Goal: Task Accomplishment & Management: Manage account settings

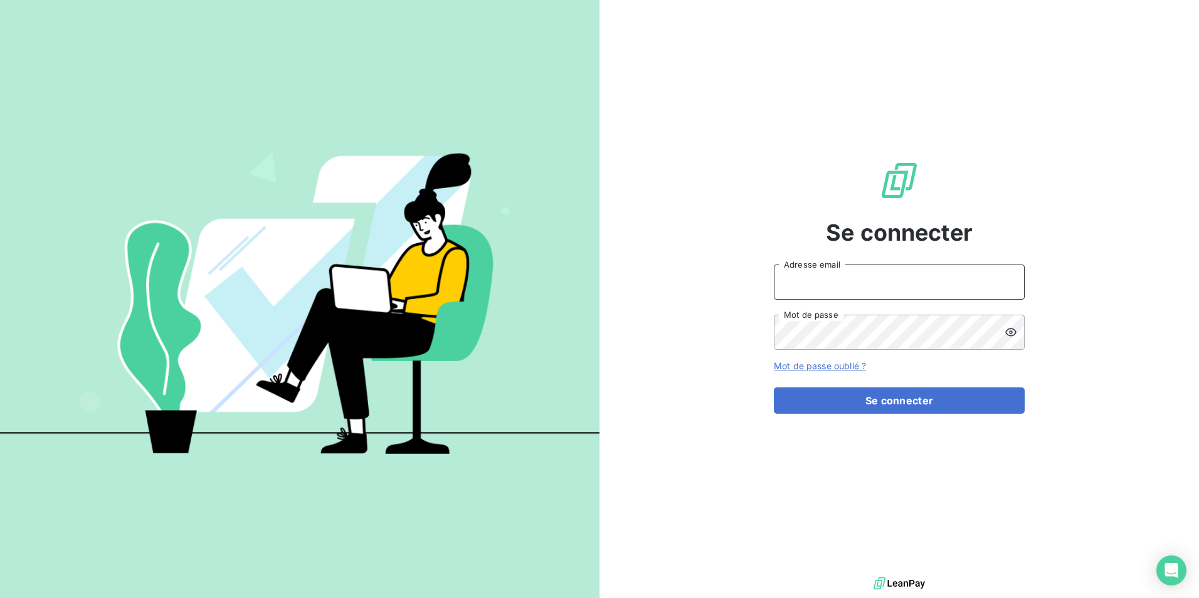
type input "[EMAIL_ADDRESS][DOMAIN_NAME]"
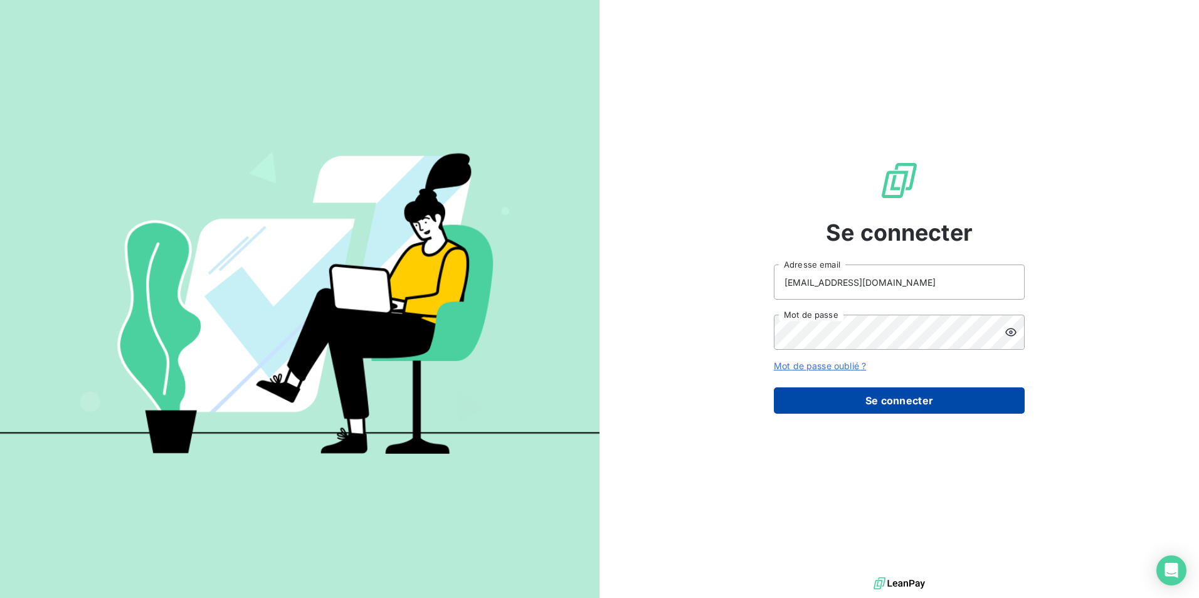
drag, startPoint x: 888, startPoint y: 423, endPoint x: 888, endPoint y: 404, distance: 18.8
click at [888, 423] on div "Se connecter [EMAIL_ADDRESS][DOMAIN_NAME] Adresse email Mot de passe Mot de pas…" at bounding box center [899, 287] width 251 height 574
click at [891, 399] on button "Se connecter" at bounding box center [899, 400] width 251 height 26
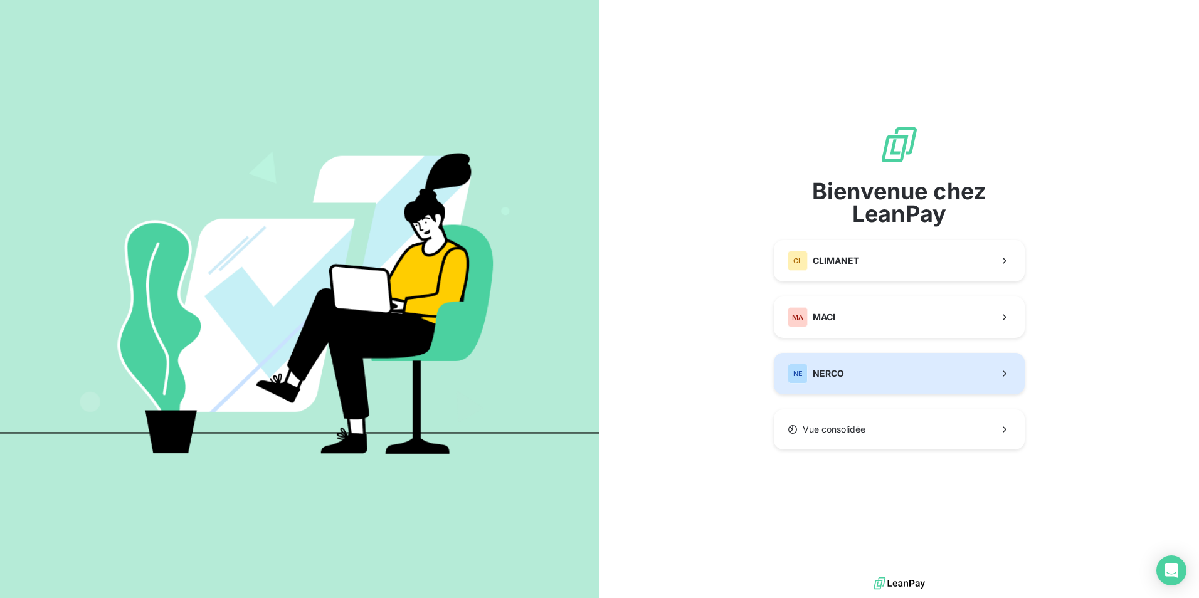
click at [847, 371] on button "NE NERCO" at bounding box center [899, 373] width 251 height 41
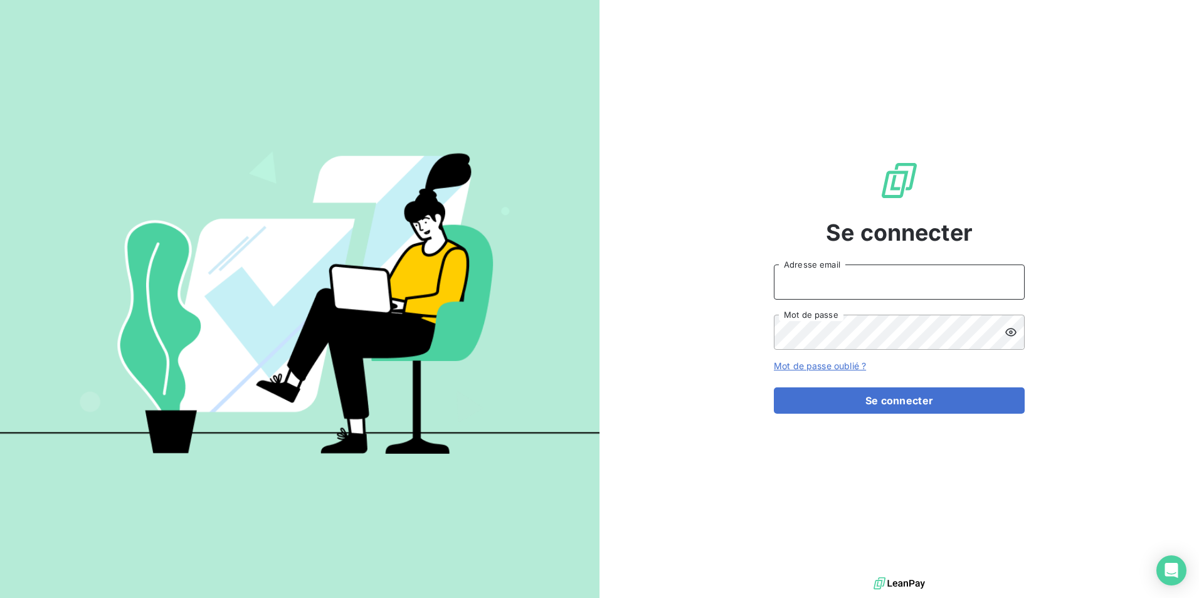
type input "[EMAIL_ADDRESS][DOMAIN_NAME]"
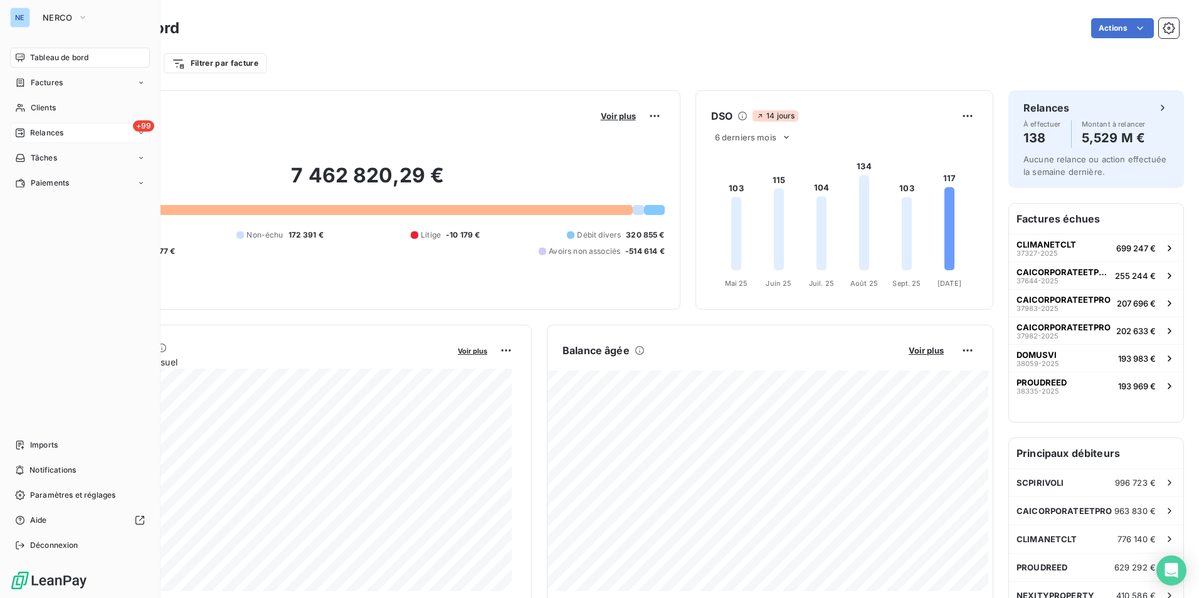
click at [66, 125] on div "+99 Relances" at bounding box center [80, 133] width 140 height 20
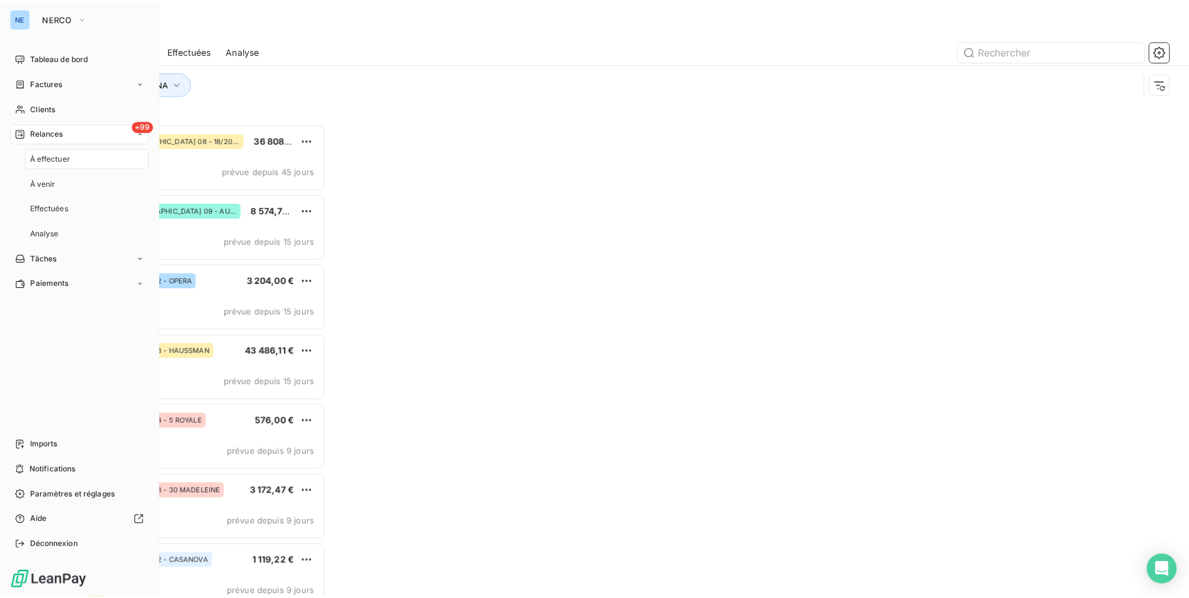
scroll to position [466, 259]
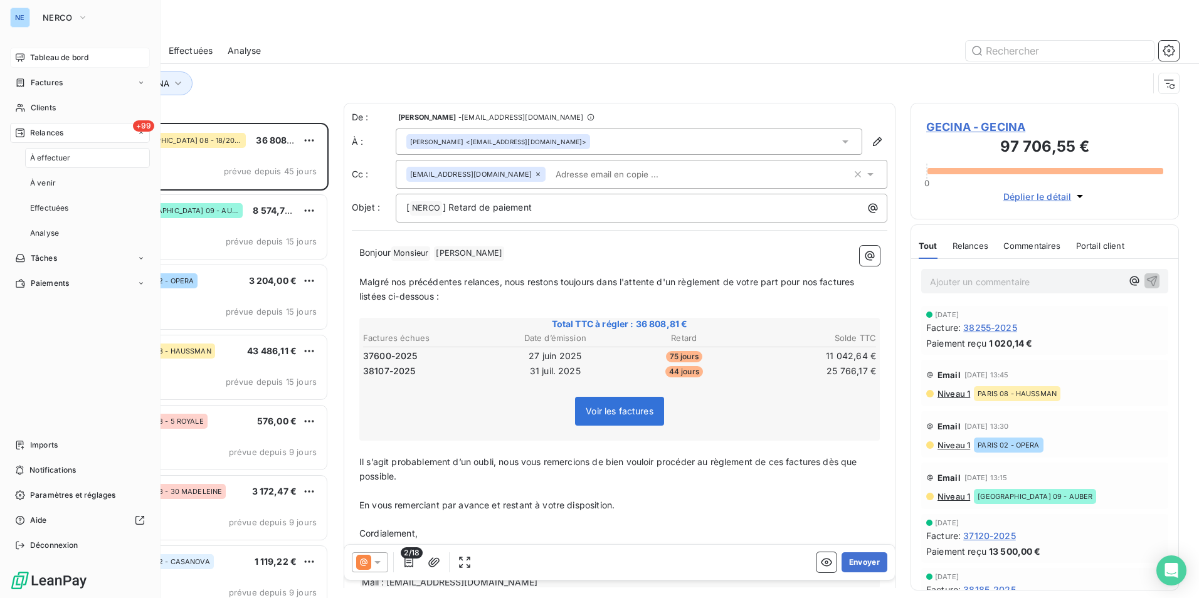
click at [64, 60] on span "Tableau de bord" at bounding box center [59, 57] width 58 height 11
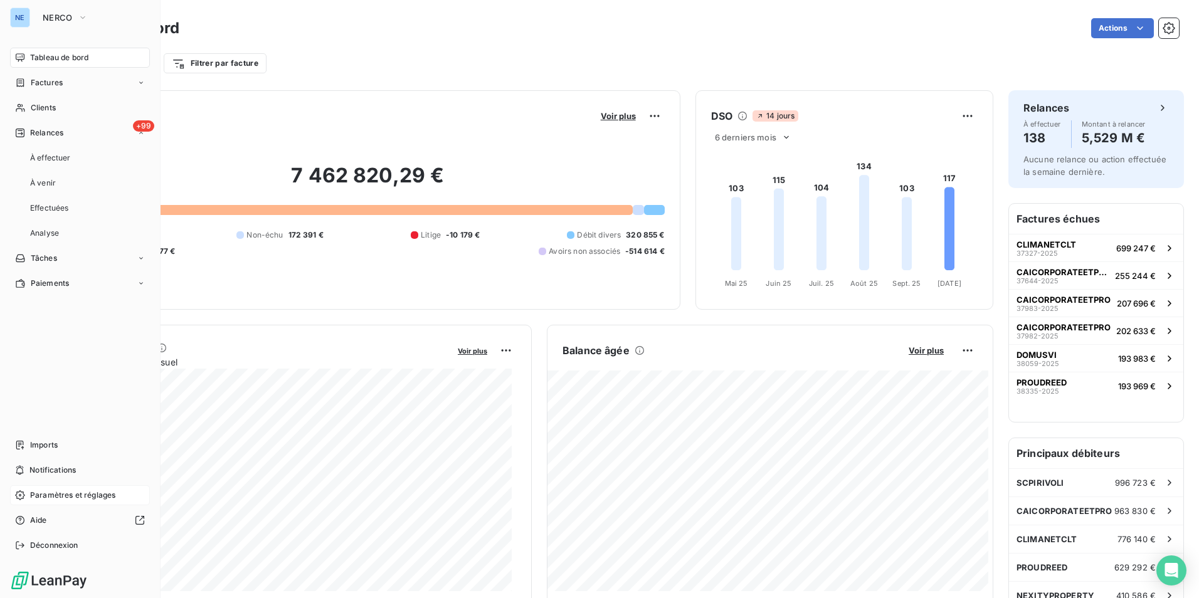
click at [85, 495] on span "Paramètres et réglages" at bounding box center [72, 495] width 85 height 11
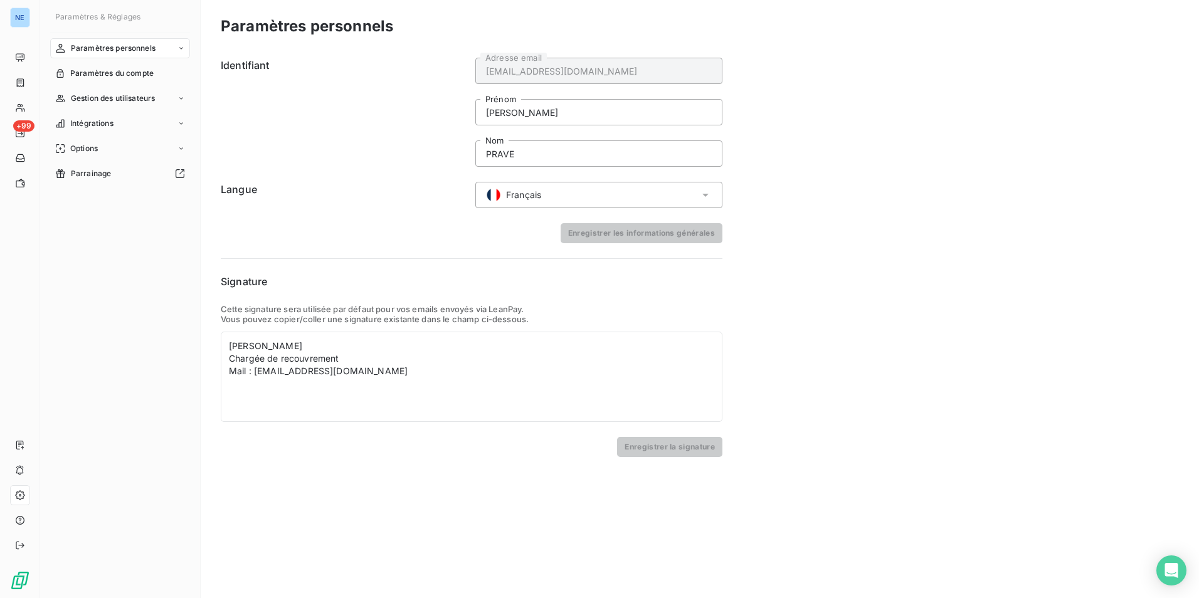
click at [345, 176] on form "Identifiant [EMAIL_ADDRESS][DOMAIN_NAME] Adresse email [PERSON_NAME] PRAVE Nom …" at bounding box center [472, 151] width 502 height 186
click at [112, 70] on span "Paramètres du compte" at bounding box center [111, 73] width 83 height 11
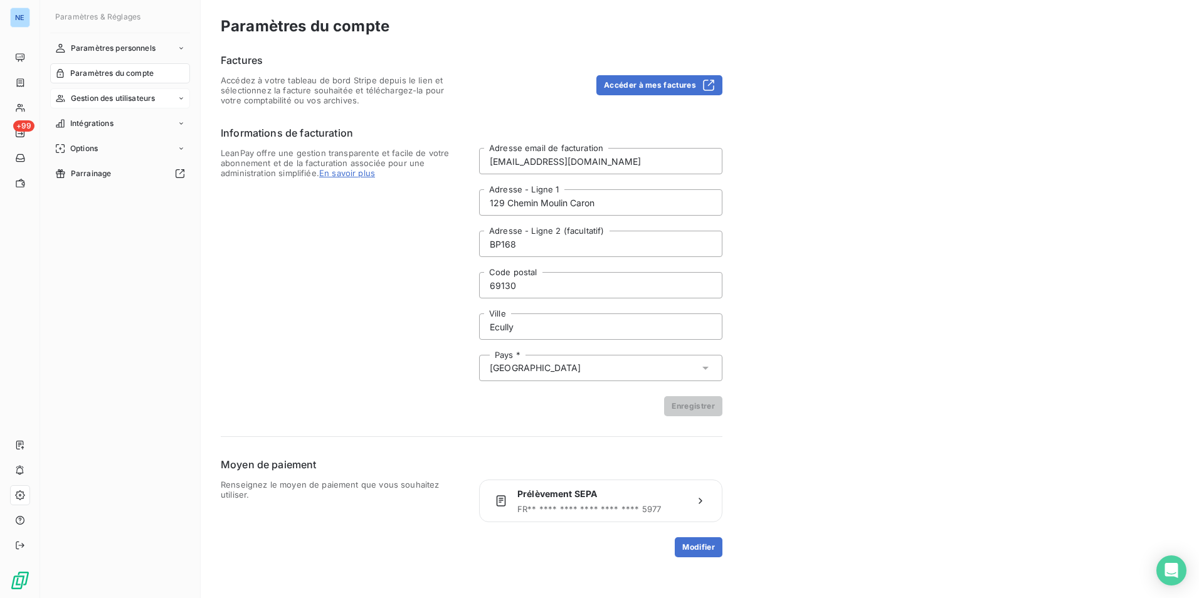
click at [118, 99] on span "Gestion des utilisateurs" at bounding box center [113, 98] width 85 height 11
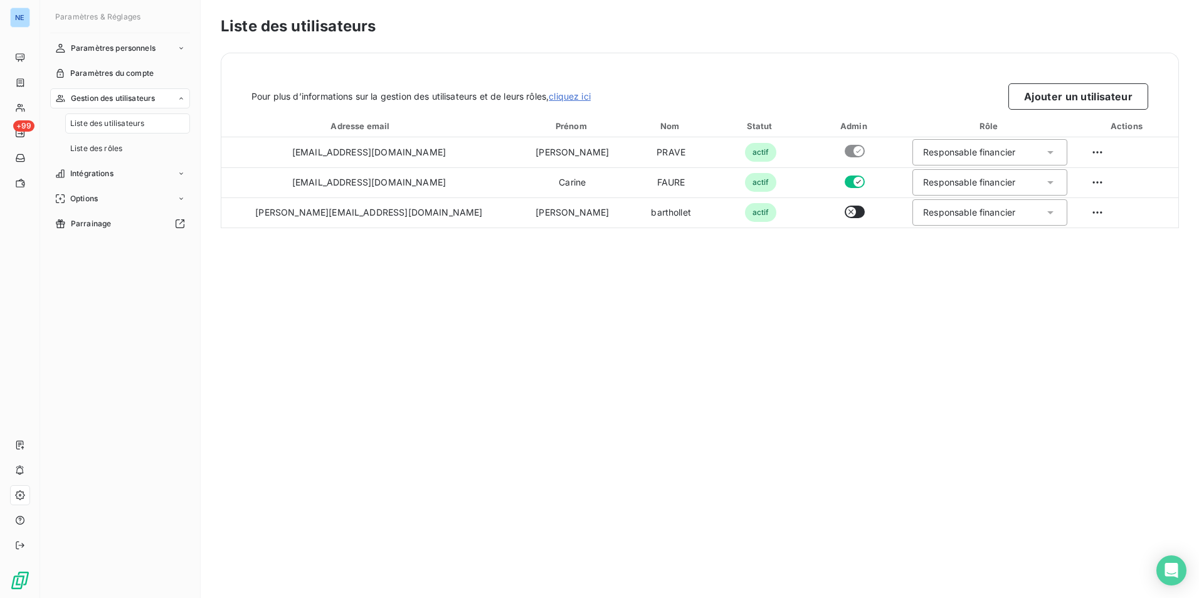
click at [618, 288] on div "Liste des utilisateurs Pour plus d’informations sur la gestion des utilisateurs…" at bounding box center [700, 299] width 998 height 598
click at [90, 176] on span "Intégrations" at bounding box center [91, 173] width 43 height 11
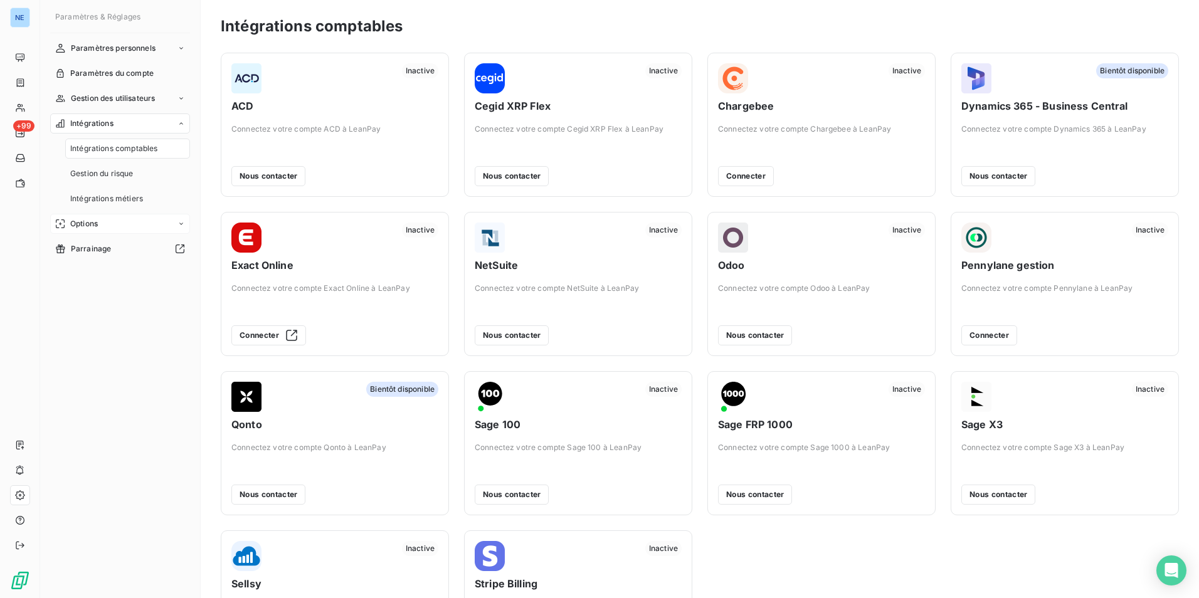
click at [98, 221] on span "Options" at bounding box center [84, 223] width 28 height 11
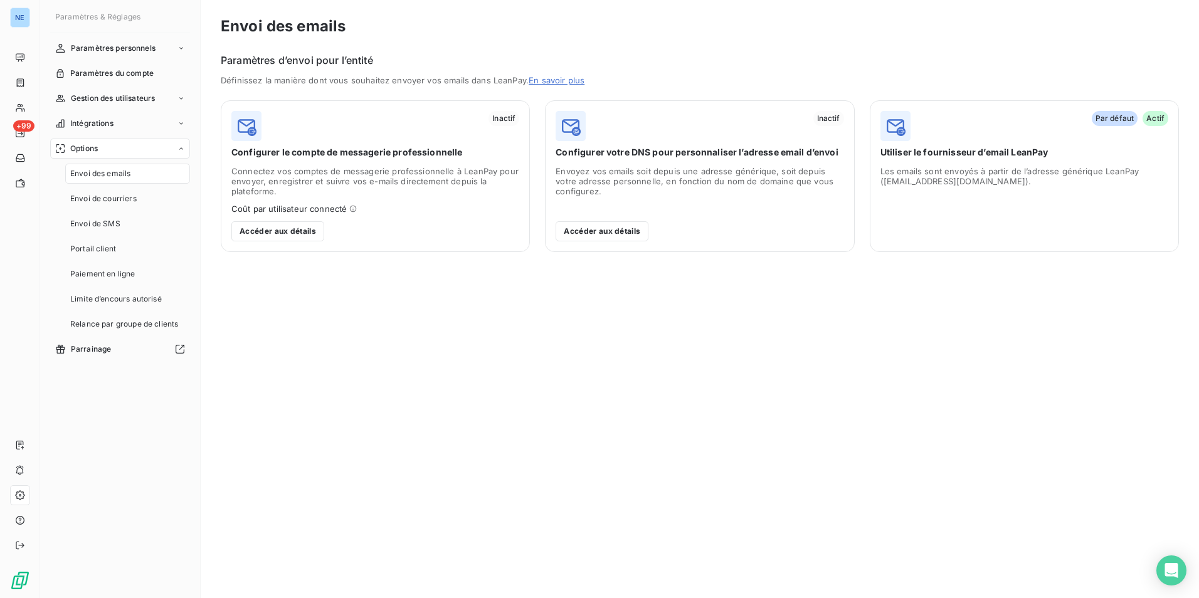
click at [97, 384] on div "Paramètres personnels Paramètres du compte Gestion des utilisateurs Intégration…" at bounding box center [120, 306] width 140 height 537
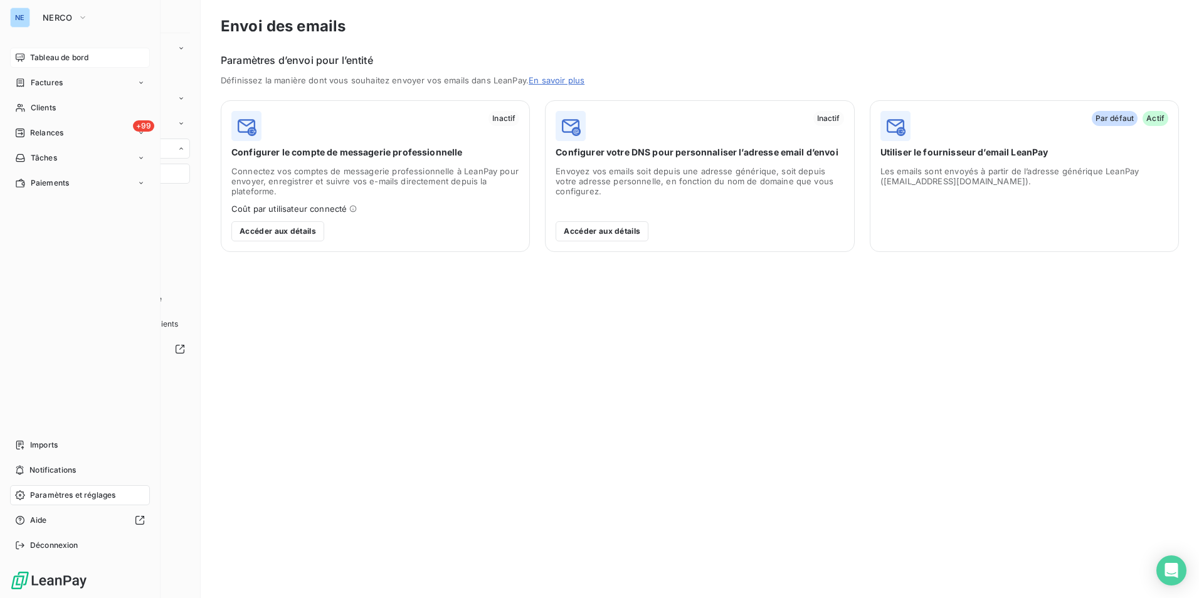
click at [57, 51] on div "Tableau de bord" at bounding box center [80, 58] width 140 height 20
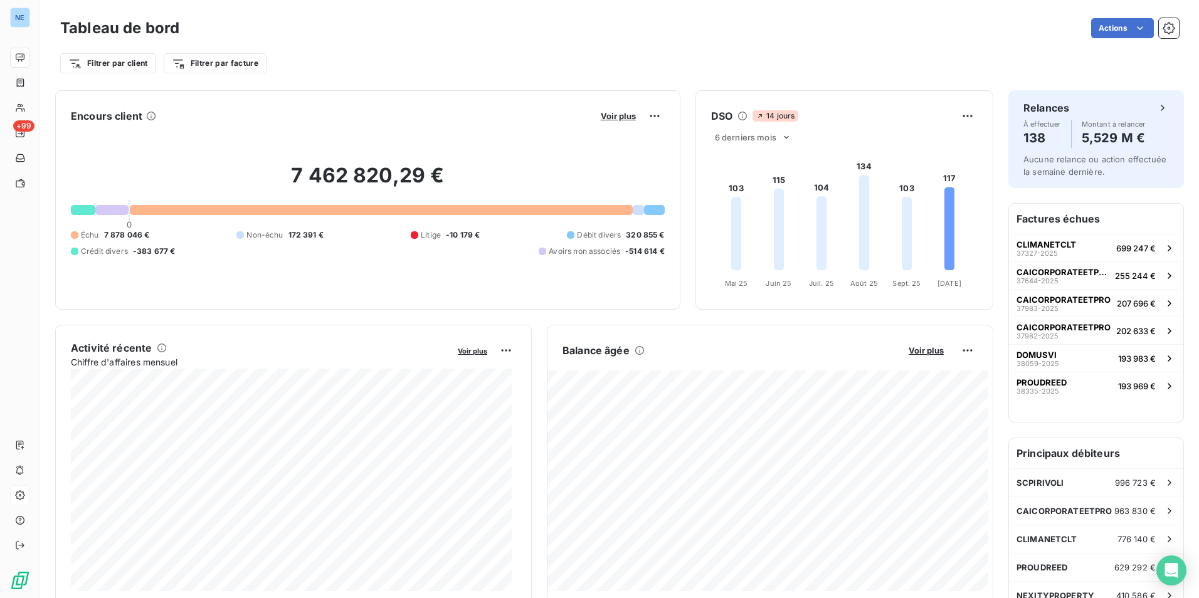
click at [1171, 23] on div "Tableau de bord Actions Filtrer par client Filtrer par facture" at bounding box center [619, 41] width 1159 height 83
click at [1162, 28] on icon "button" at bounding box center [1168, 28] width 13 height 13
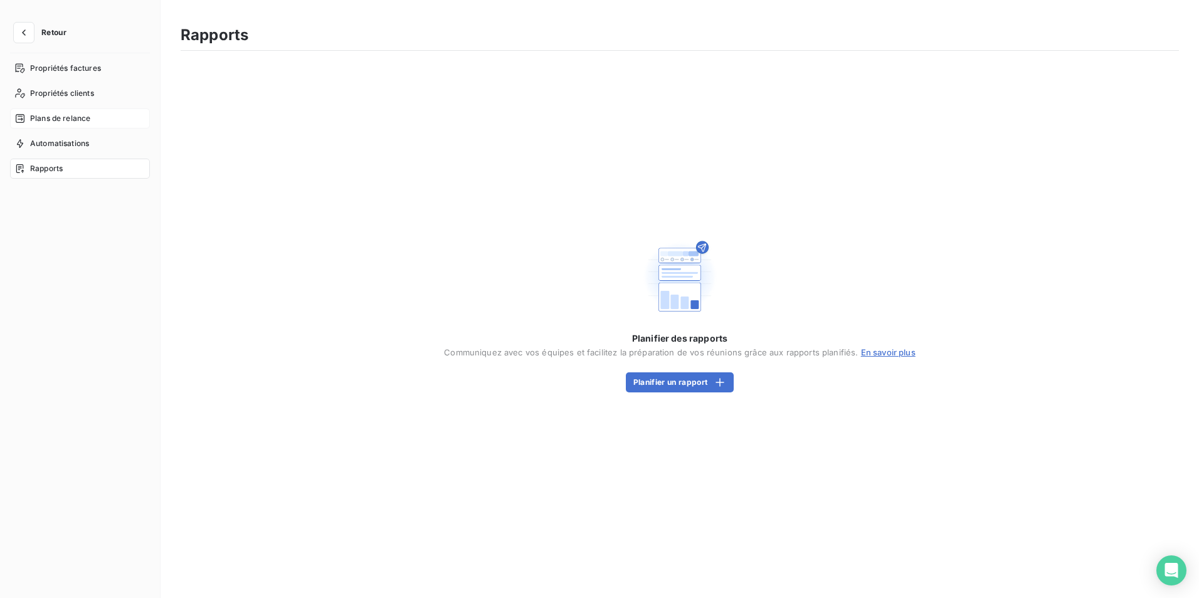
click at [71, 117] on span "Plans de relance" at bounding box center [60, 118] width 60 height 11
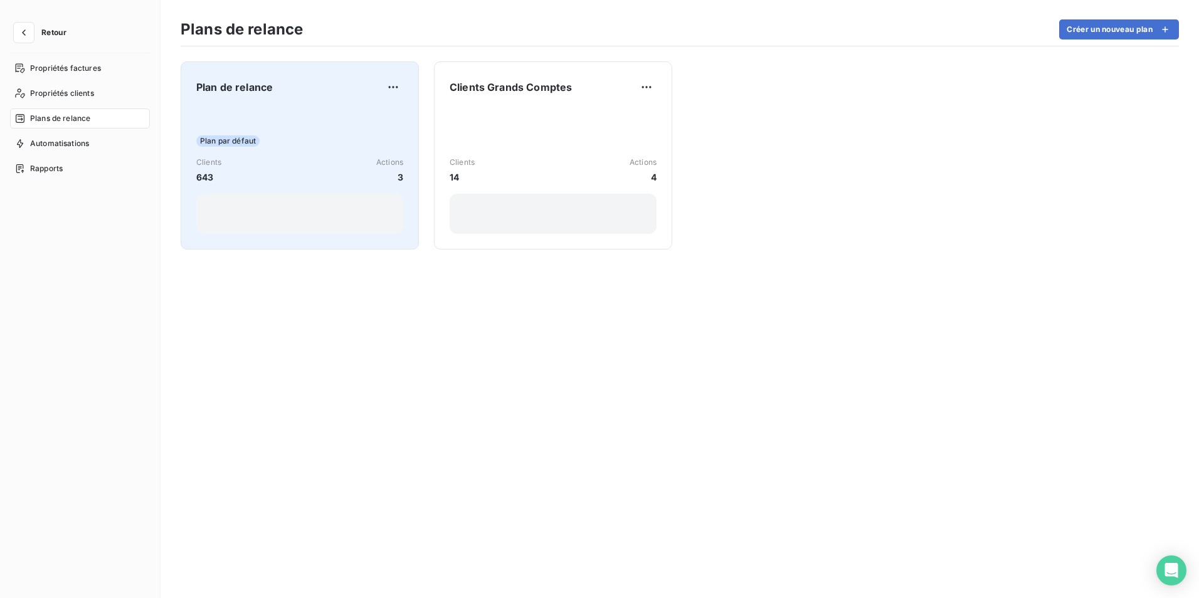
click at [230, 146] on span "Plan par défaut" at bounding box center [227, 140] width 63 height 11
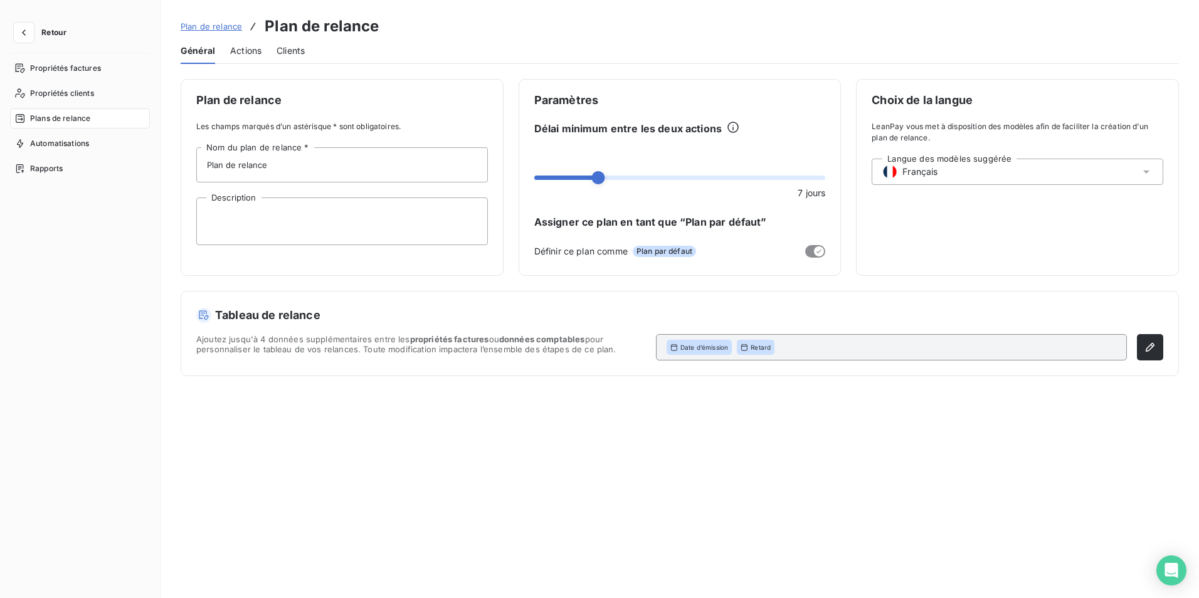
click at [247, 49] on span "Actions" at bounding box center [245, 51] width 31 height 13
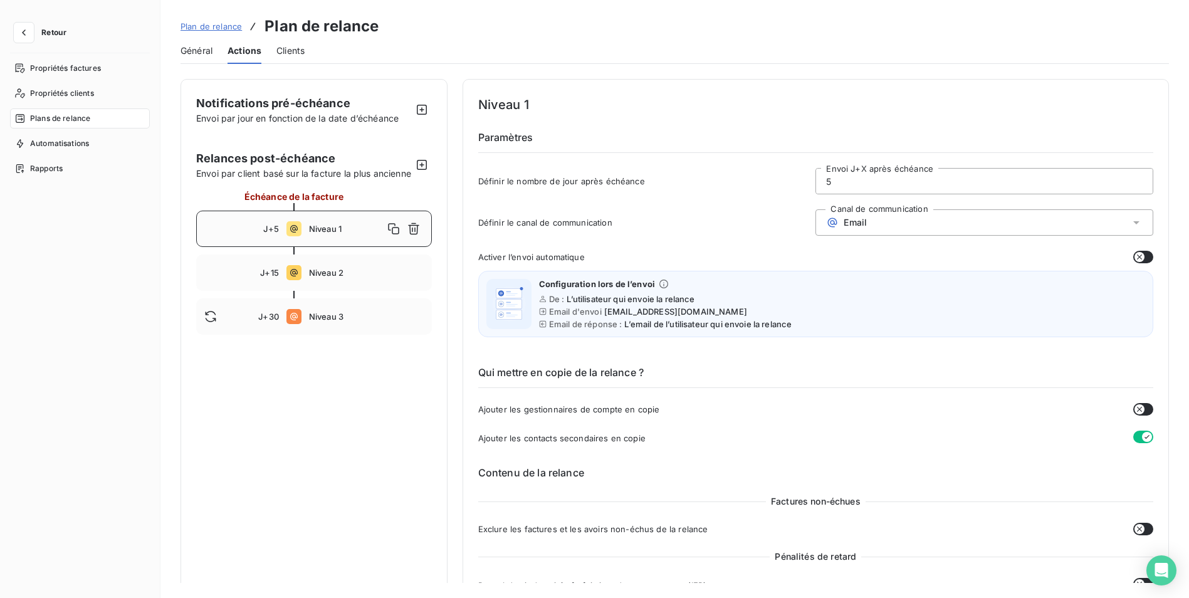
click at [325, 234] on div "Niveau 1" at bounding box center [366, 229] width 115 height 20
click at [423, 111] on icon "button" at bounding box center [422, 109] width 13 height 13
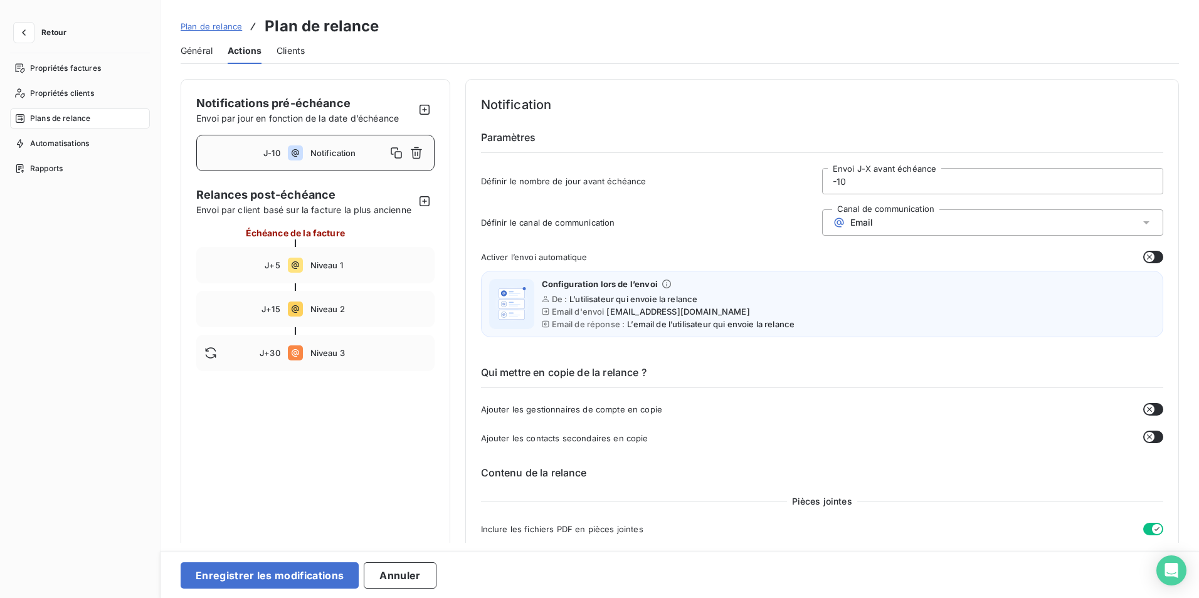
drag, startPoint x: 842, startPoint y: 179, endPoint x: 835, endPoint y: 180, distance: 6.9
click at [835, 180] on input "-10" at bounding box center [993, 181] width 340 height 25
type input "-5"
click at [749, 231] on div "Définir le canal de communication Canal de communication Email" at bounding box center [822, 226] width 683 height 34
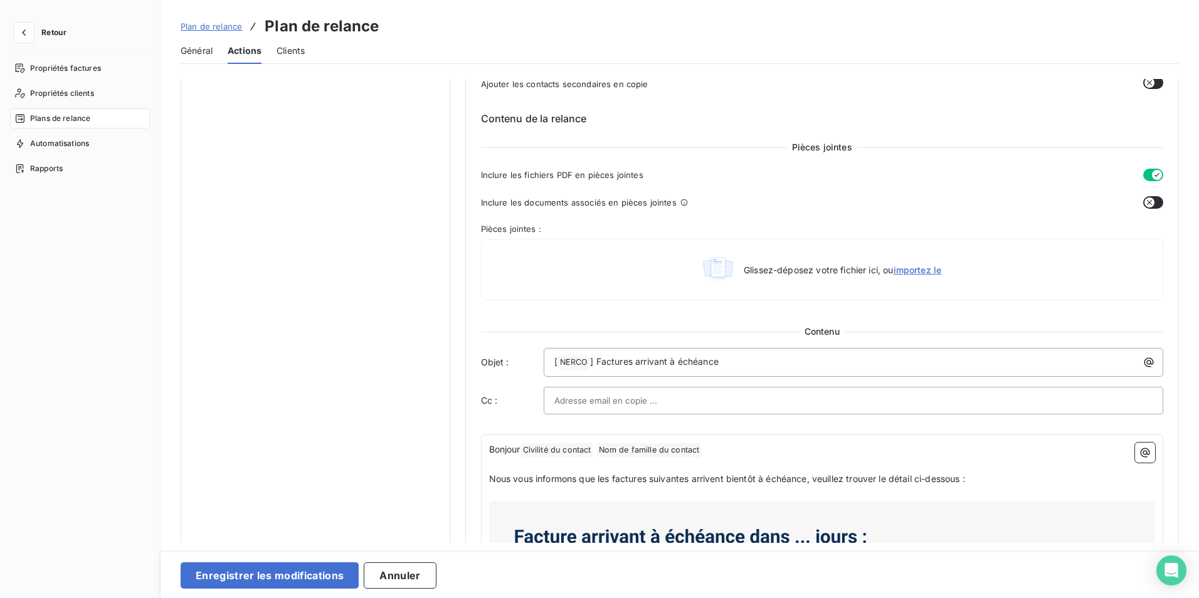
scroll to position [376, 0]
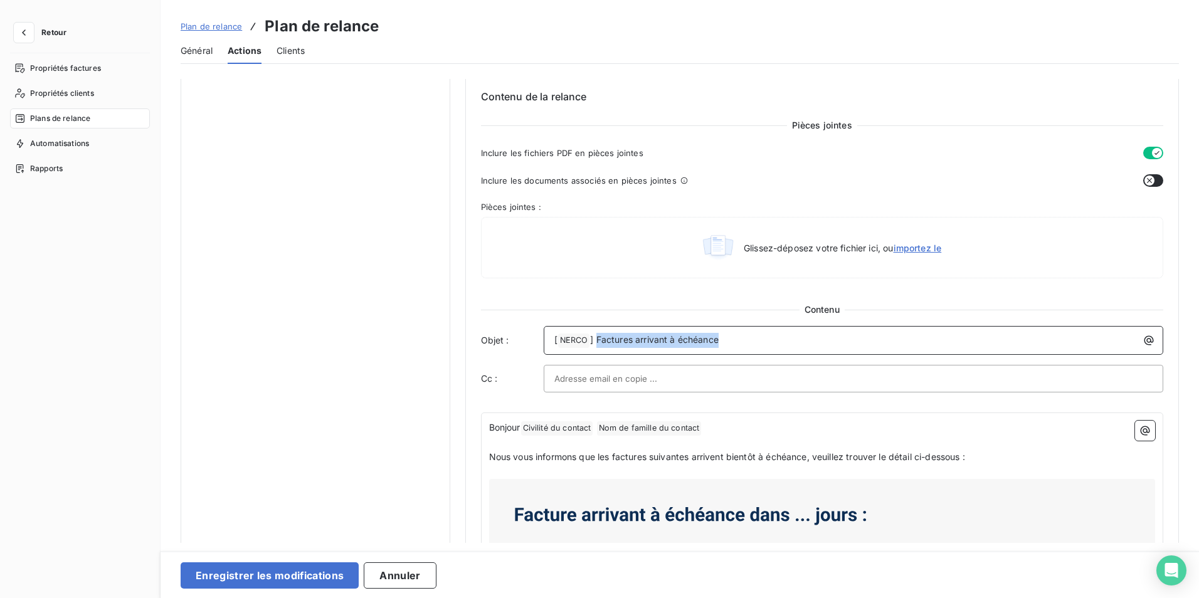
drag, startPoint x: 720, startPoint y: 341, endPoint x: 596, endPoint y: 342, distance: 124.1
click at [596, 342] on p "[ NERCO ﻿ ] Factures arrivant à échéance" at bounding box center [856, 340] width 605 height 15
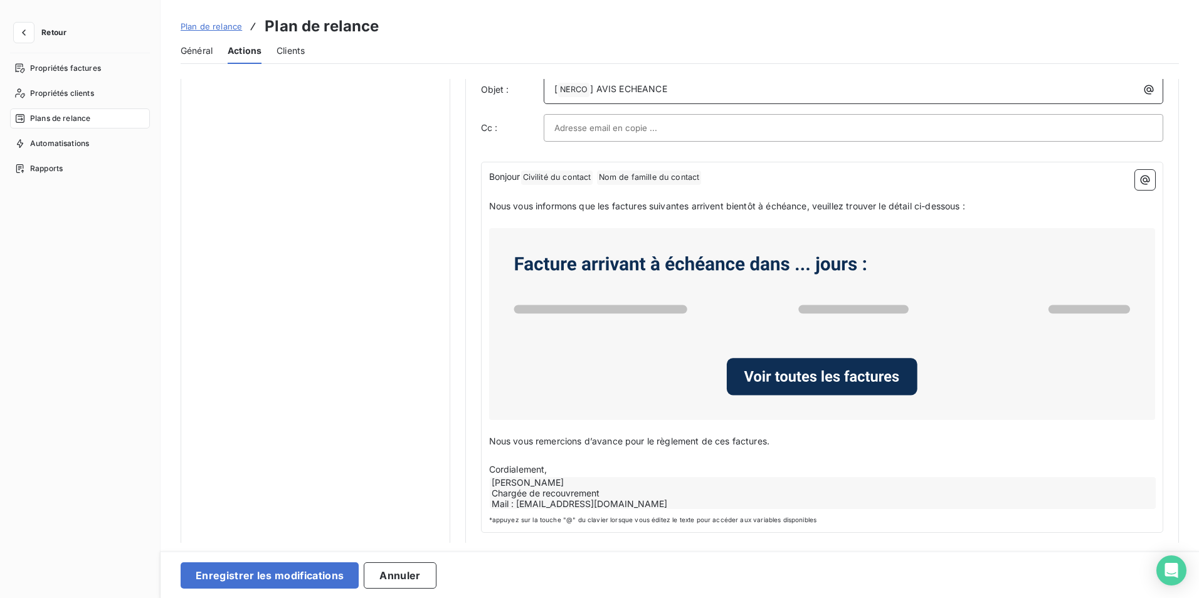
scroll to position [564, 0]
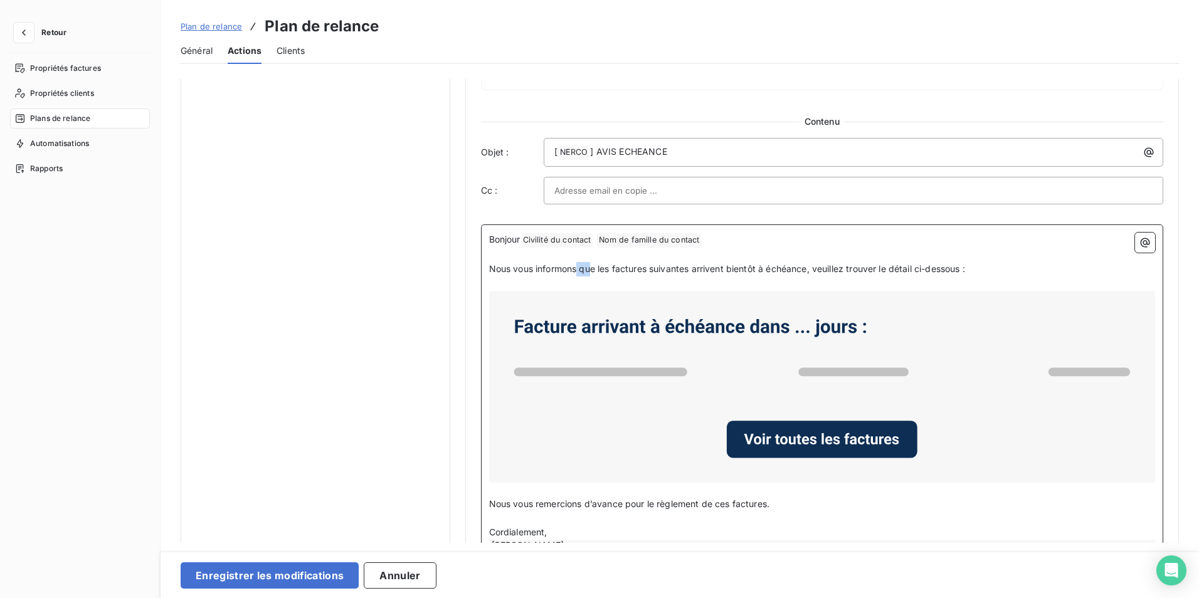
drag, startPoint x: 579, startPoint y: 268, endPoint x: 590, endPoint y: 268, distance: 11.3
click at [590, 268] on span "Nous vous informons que les factures suivantes arrivent bientôt à échéance, veu…" at bounding box center [727, 268] width 476 height 11
drag, startPoint x: 521, startPoint y: 240, endPoint x: 486, endPoint y: 240, distance: 34.5
click at [486, 240] on div "Bonjour Civilité du contact ﻿ Nom de famille du contact ﻿ ﻿ ﻿ Nous vous informo…" at bounding box center [822, 409] width 683 height 371
click at [749, 243] on p "Bonjour Civilité du contact ﻿ Nom de famille du contact ﻿ ﻿" at bounding box center [822, 240] width 666 height 15
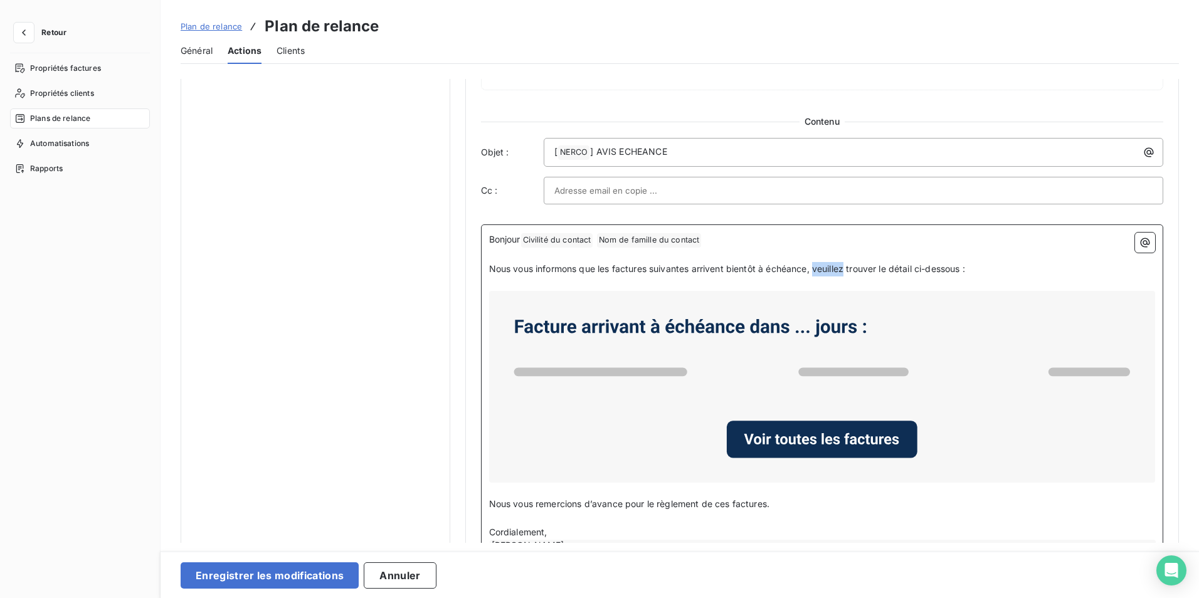
drag, startPoint x: 847, startPoint y: 270, endPoint x: 814, endPoint y: 273, distance: 33.4
click at [814, 273] on span "Nous vous informons que les factures suivantes arrivent bientôt à échéance, veu…" at bounding box center [727, 268] width 476 height 11
click at [647, 267] on span "Nous vous informons que les factures suivantes arrivent bientôt à échéance, veu…" at bounding box center [727, 268] width 476 height 11
click at [856, 268] on span "Nous vous informons que les factures ci dessous suivantes arrivent bientôt à éc…" at bounding box center [750, 268] width 523 height 11
drag, startPoint x: 1025, startPoint y: 269, endPoint x: 863, endPoint y: 269, distance: 161.7
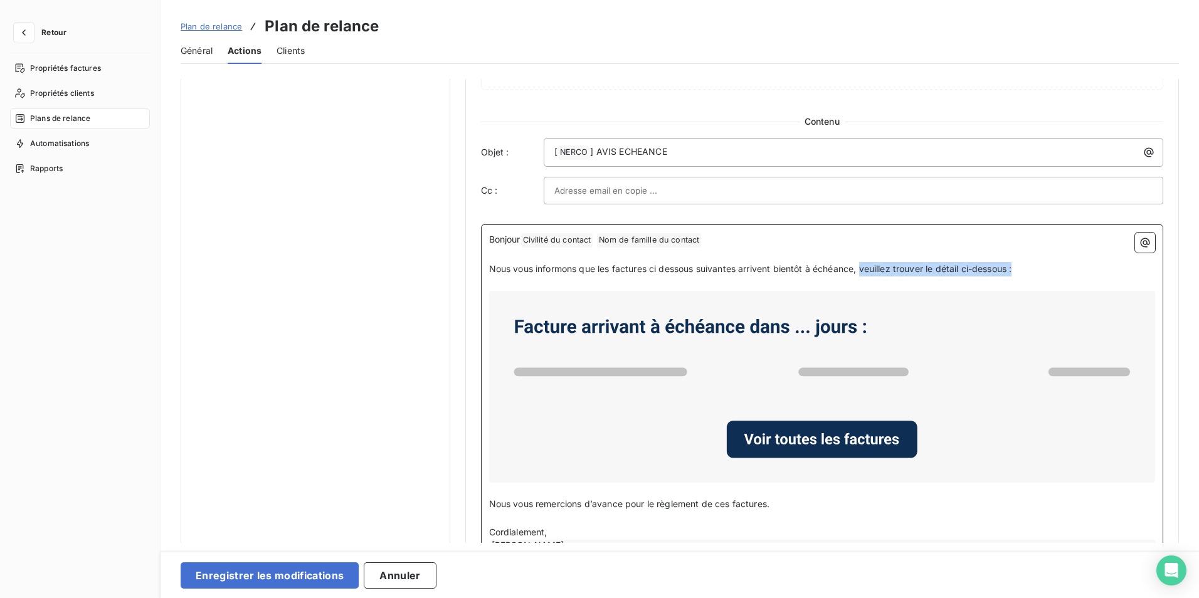
click at [863, 269] on p "Nous vous informons que les factures ci dessous suivantes arrivent bientôt à éc…" at bounding box center [822, 269] width 666 height 14
click at [804, 270] on span "Nous vous informons que les factures ci dessous suivantes arrivent bientôt à éc…" at bounding box center [671, 268] width 365 height 11
drag, startPoint x: 737, startPoint y: 271, endPoint x: 698, endPoint y: 271, distance: 38.9
click at [698, 271] on span "Nous vous informons que les factures ci dessous suivantes arrivent bientôt à éc…" at bounding box center [671, 268] width 365 height 11
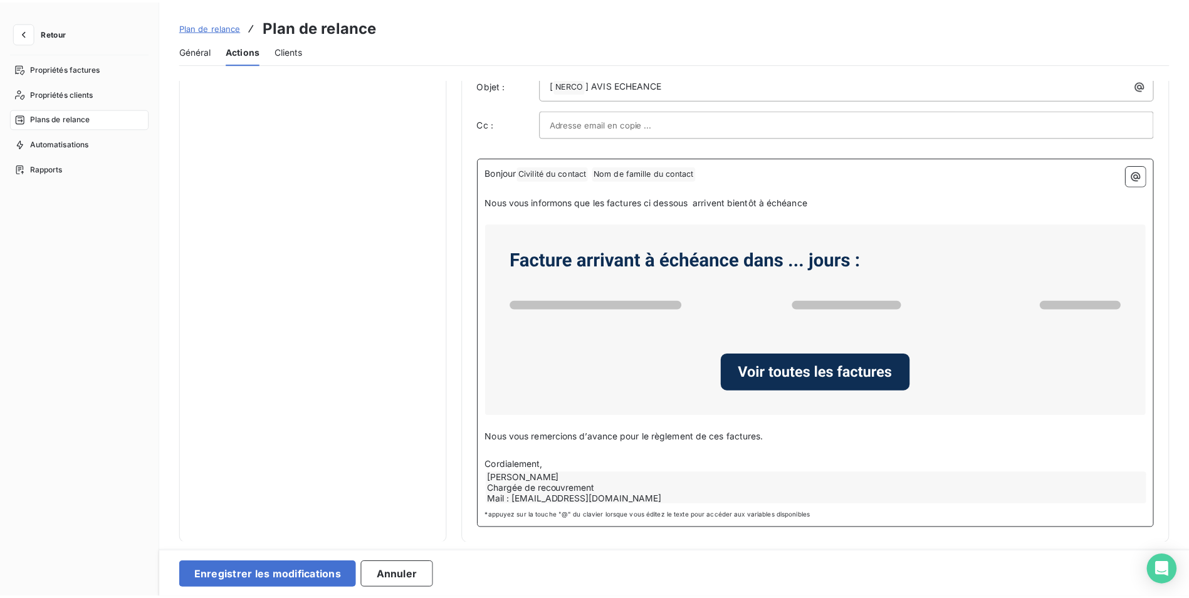
scroll to position [632, 0]
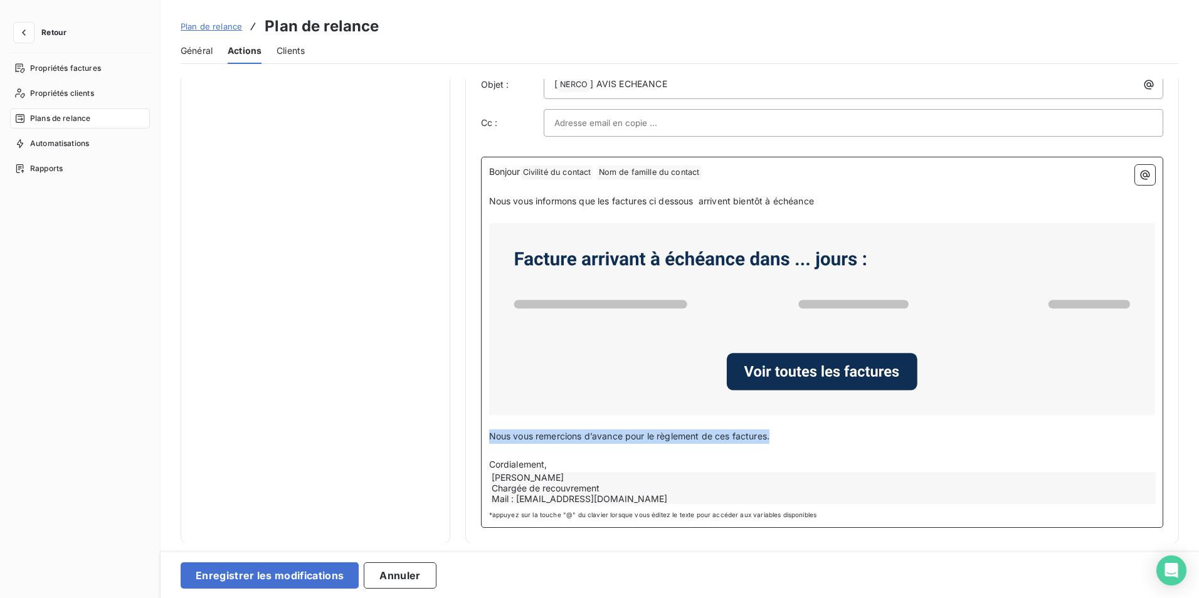
drag, startPoint x: 785, startPoint y: 434, endPoint x: 478, endPoint y: 434, distance: 306.6
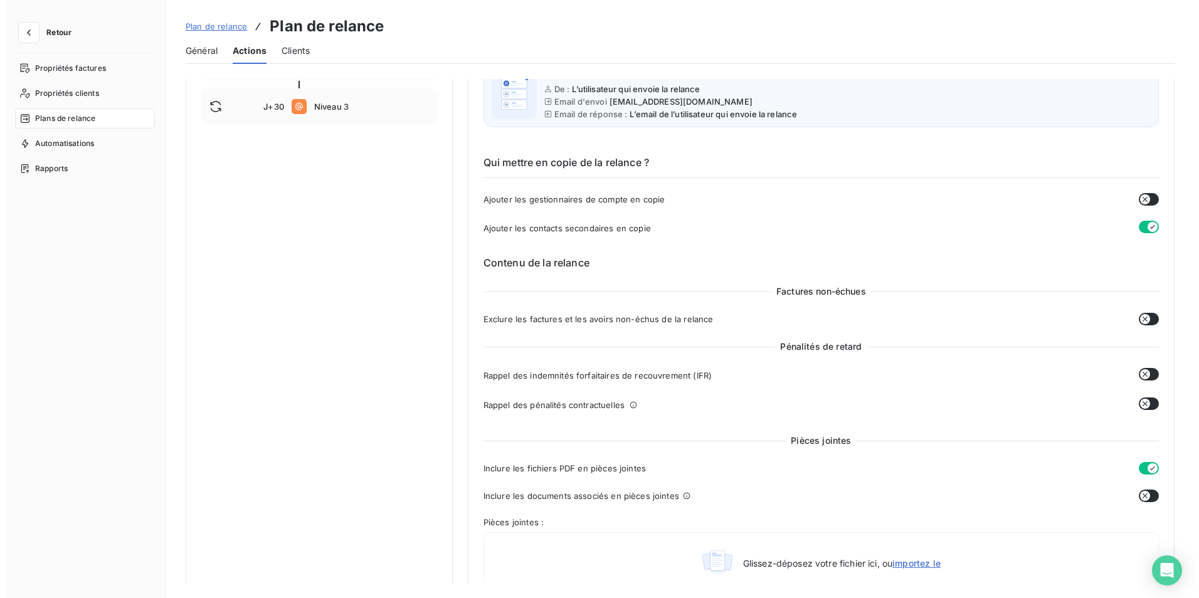
scroll to position [0, 0]
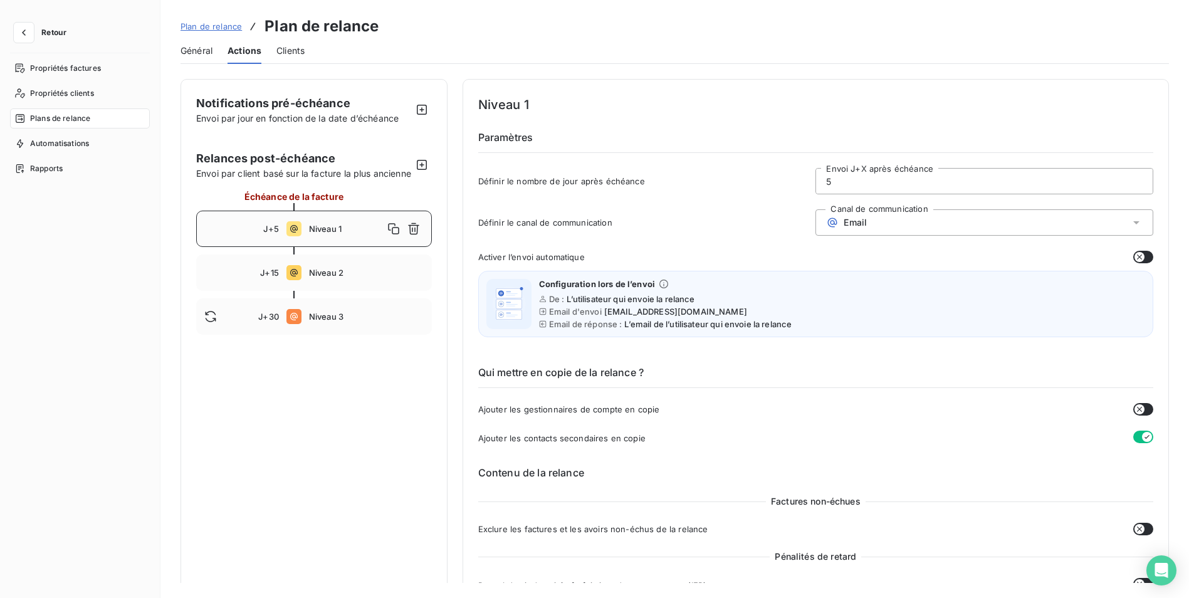
click at [341, 116] on span "Envoi par jour en fonction de la date d’échéance" at bounding box center [297, 118] width 202 height 11
click at [424, 108] on icon "button" at bounding box center [422, 109] width 13 height 13
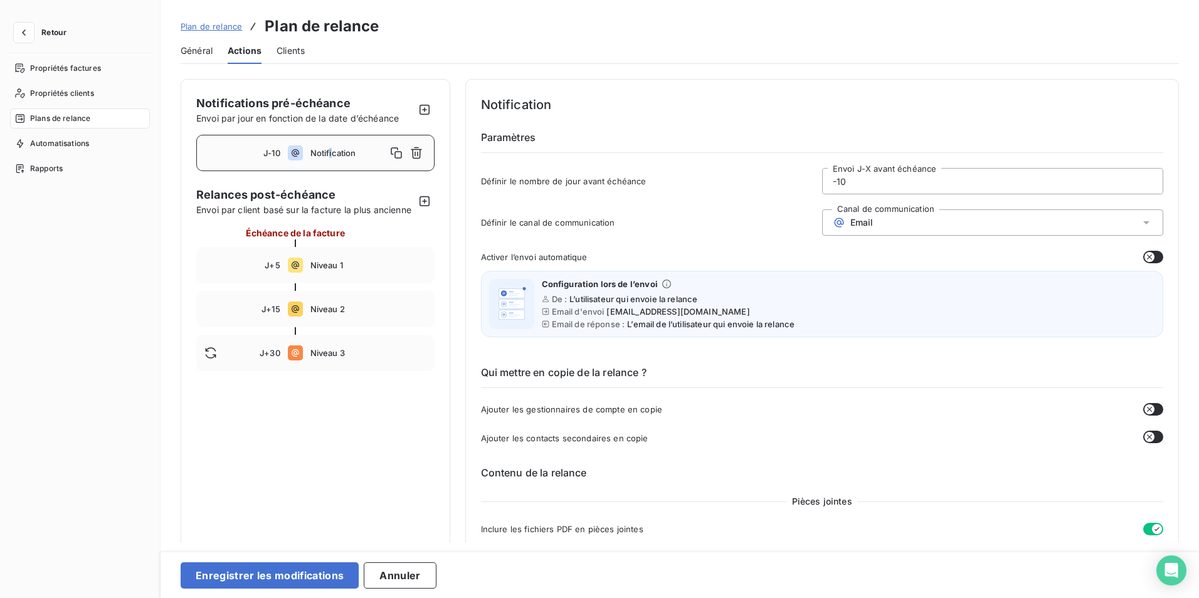
click at [332, 167] on div "J-10 Notification" at bounding box center [315, 153] width 238 height 36
drag, startPoint x: 332, startPoint y: 167, endPoint x: 331, endPoint y: 152, distance: 15.1
click at [331, 152] on span "Notification" at bounding box center [348, 153] width 76 height 10
drag, startPoint x: 833, startPoint y: 181, endPoint x: 861, endPoint y: 181, distance: 28.2
click at [861, 181] on input "-10" at bounding box center [993, 181] width 340 height 25
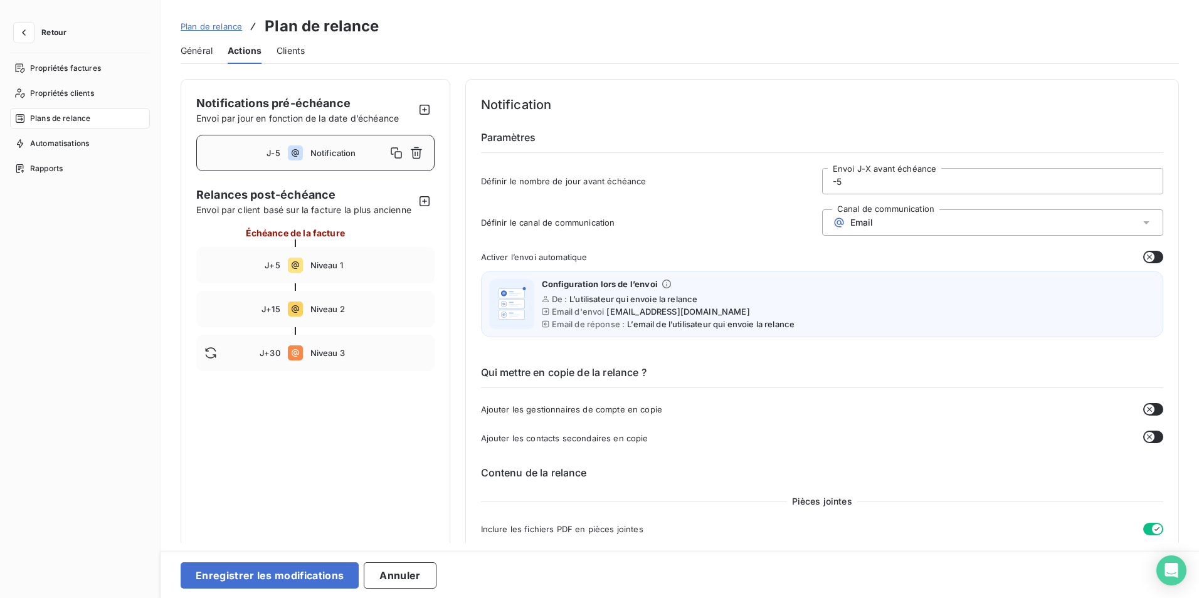
type input "-5"
click at [796, 428] on div "Qui mettre en copie de la relance ? Ajouter les gestionnaires de compte en copi…" at bounding box center [822, 395] width 683 height 100
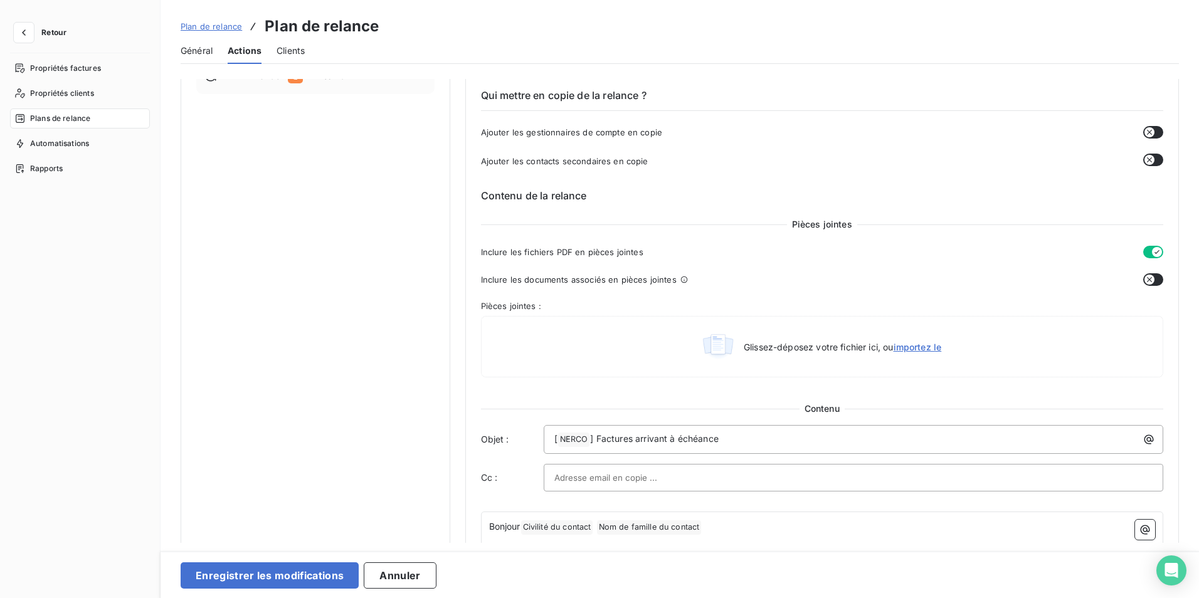
scroll to position [313, 0]
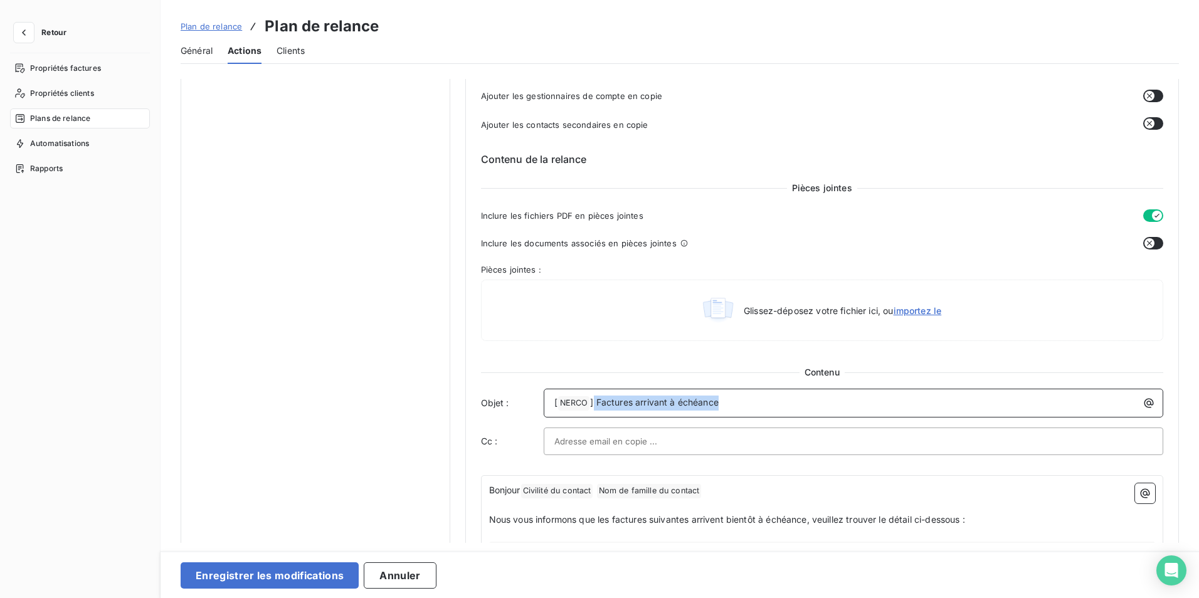
drag, startPoint x: 719, startPoint y: 403, endPoint x: 593, endPoint y: 401, distance: 126.0
click at [593, 401] on p "[ NERCO ﻿ ] Factures arrivant à échéance" at bounding box center [856, 403] width 605 height 15
drag, startPoint x: 809, startPoint y: 522, endPoint x: 684, endPoint y: 523, distance: 124.8
click at [654, 523] on span "Nous vous informons que les factures suivantes arrivent bientôt à échéance, veu…" at bounding box center [727, 519] width 476 height 11
drag, startPoint x: 1046, startPoint y: 518, endPoint x: 883, endPoint y: 525, distance: 162.5
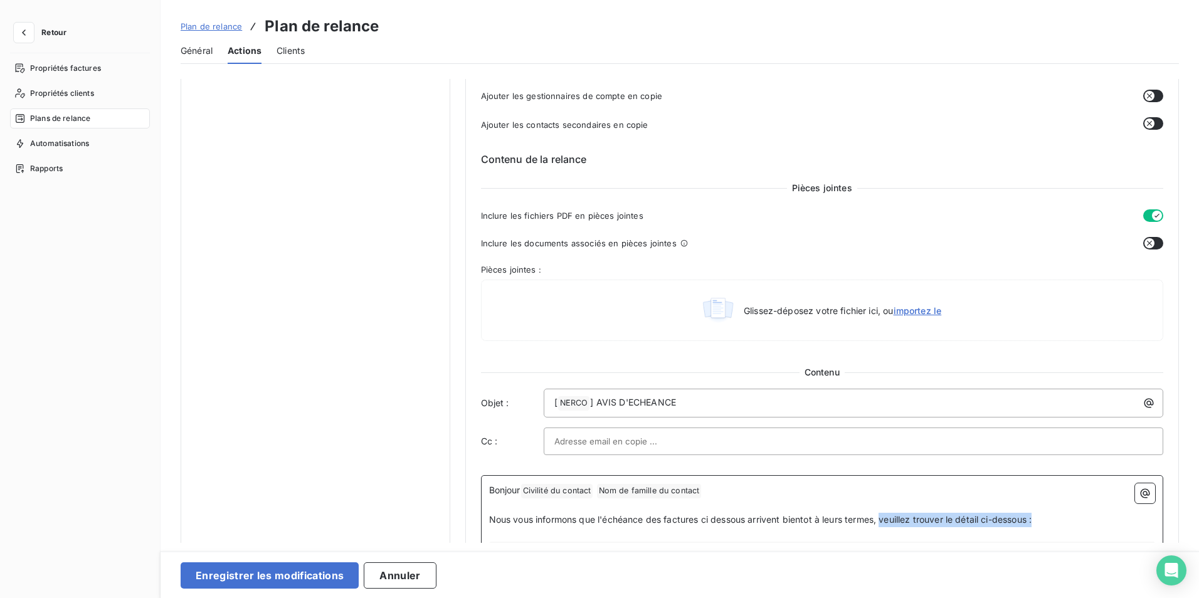
click at [883, 525] on p "Nous vous informons que l'échéance des factures ci dessous arrivent bientot à l…" at bounding box center [822, 520] width 666 height 14
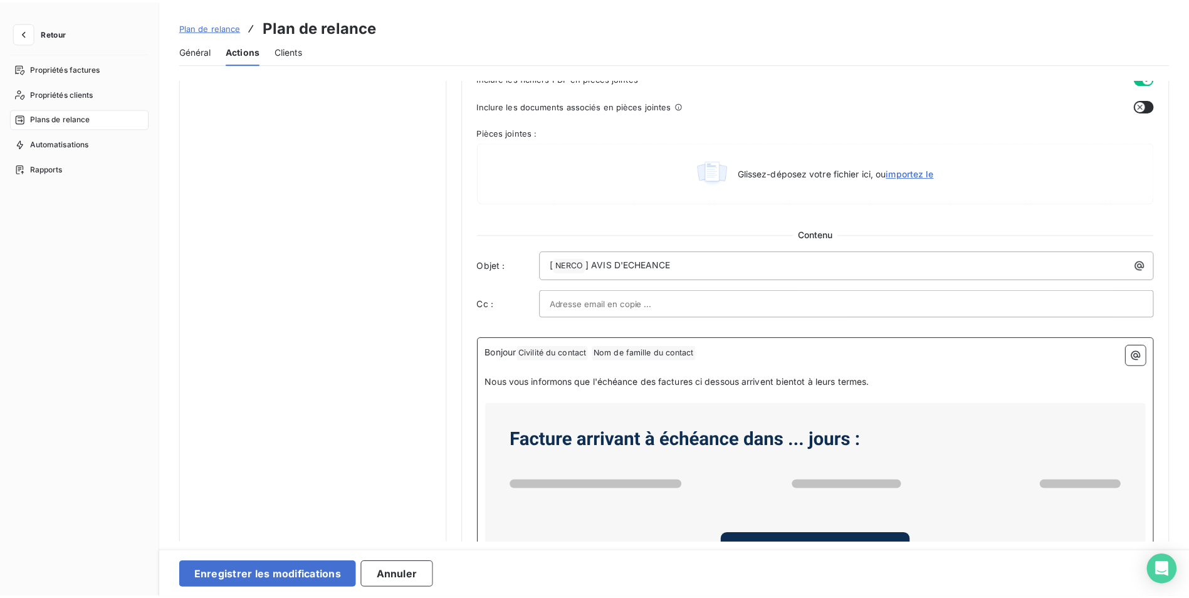
scroll to position [502, 0]
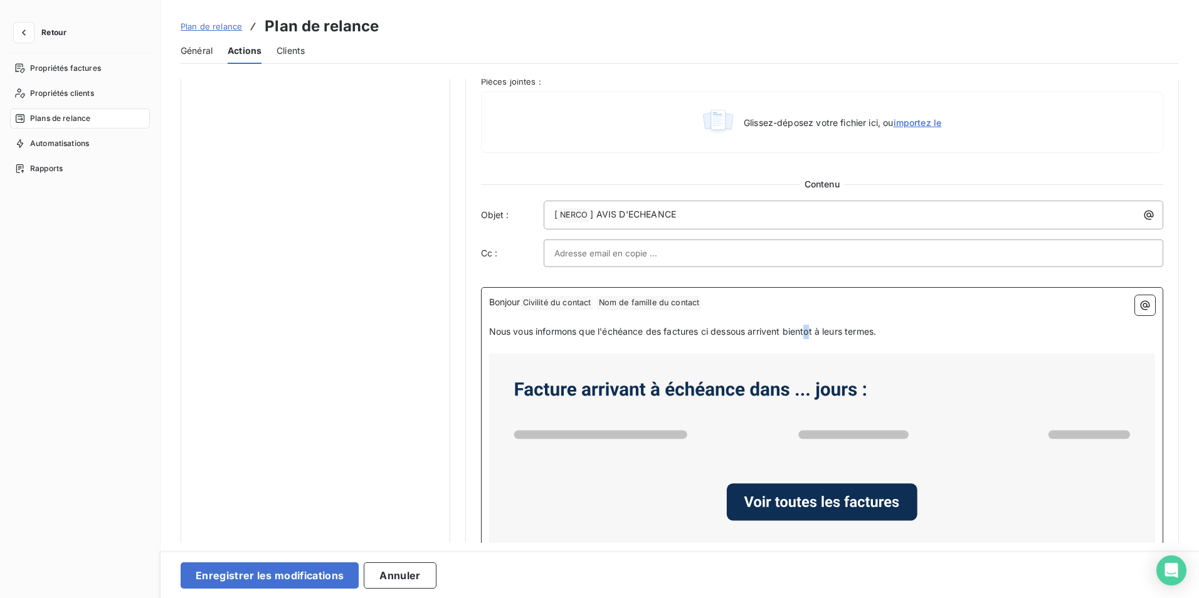
click at [809, 332] on span "Nous vous informons que l'échéance des factures ci dessous arrivent bientot à l…" at bounding box center [682, 331] width 387 height 11
click at [882, 332] on p "Nous vous informons que l'échéance des factures ci dessous arrivent bientôt à l…" at bounding box center [822, 332] width 666 height 14
click at [895, 328] on p "Nous vous informons que l'échéance des factures ci dessous arrivent bientôt à l…" at bounding box center [822, 332] width 666 height 14
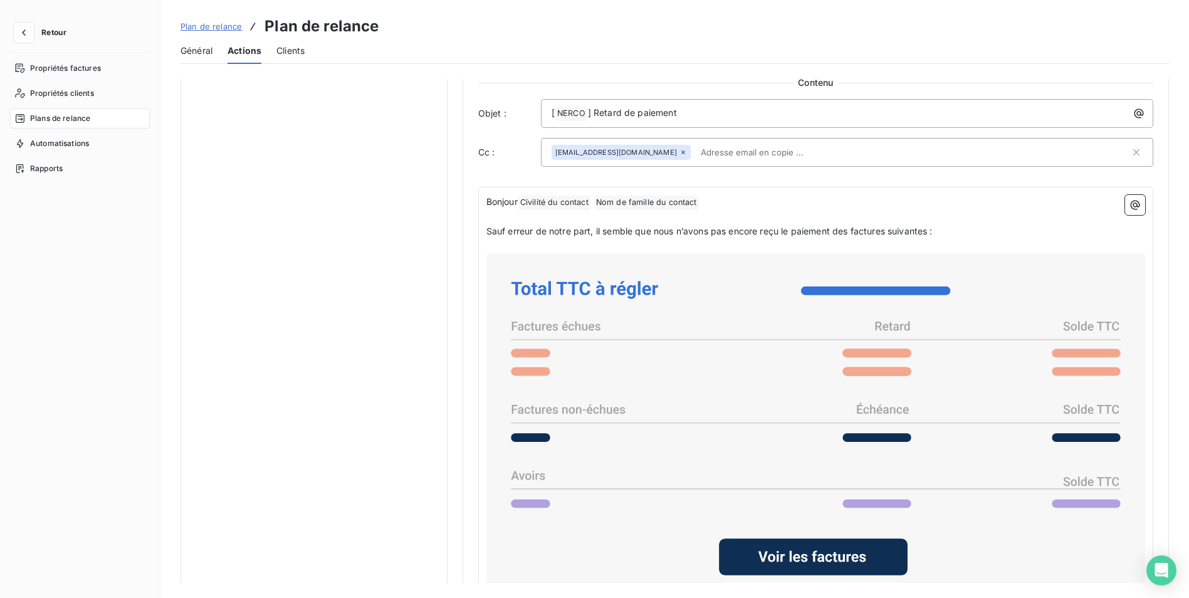
scroll to position [910, 0]
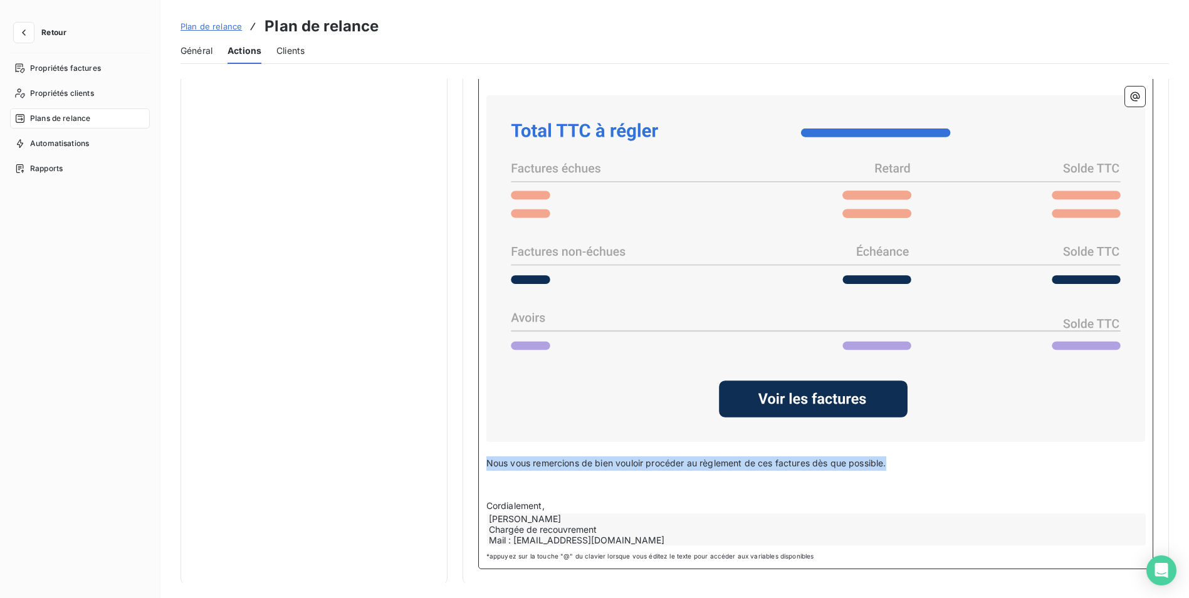
drag, startPoint x: 917, startPoint y: 463, endPoint x: 471, endPoint y: 460, distance: 445.1
click at [478, 463] on div "Bonjour Civilité du contact ﻿ Nom de famille du contact ﻿ ﻿ ﻿ Sauf erreur de no…" at bounding box center [815, 299] width 675 height 540
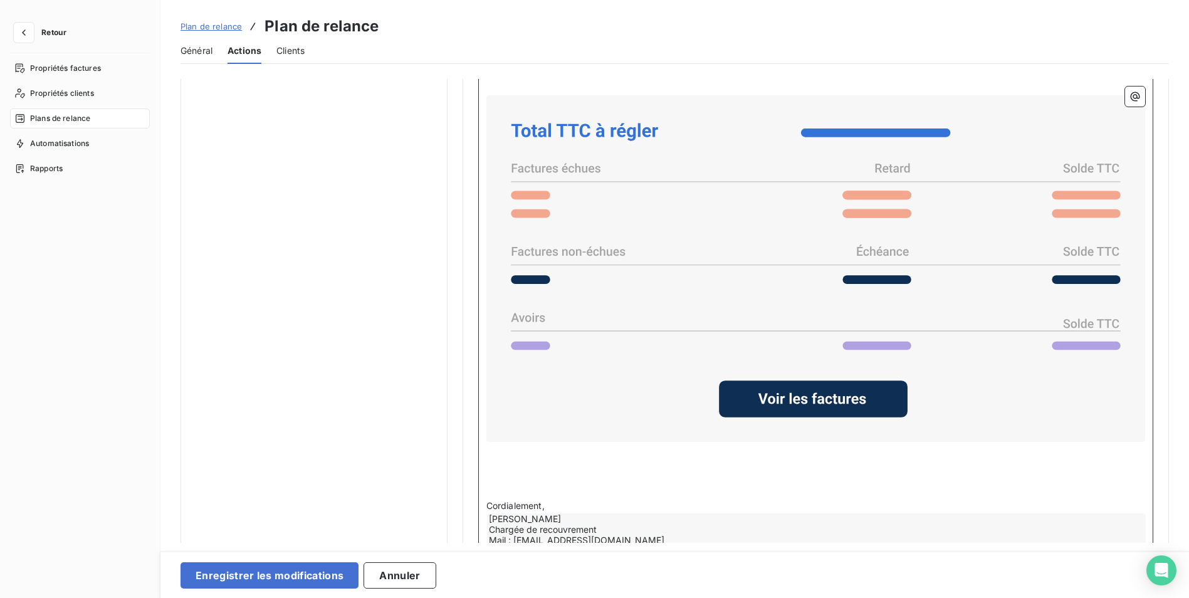
click at [591, 470] on p "﻿" at bounding box center [815, 477] width 659 height 14
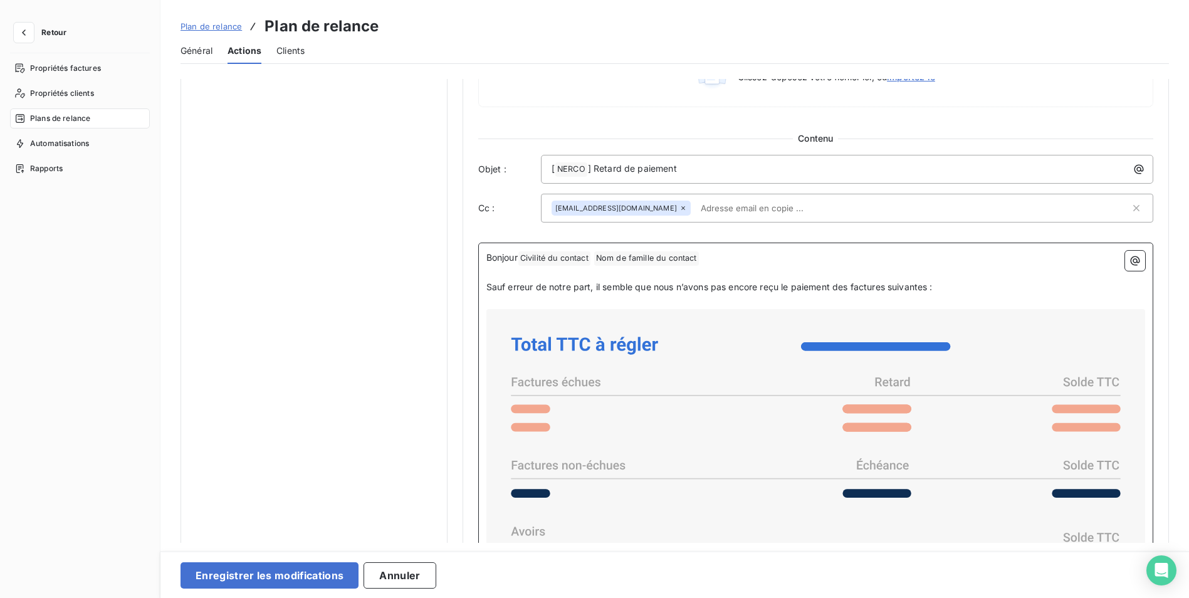
scroll to position [471, 0]
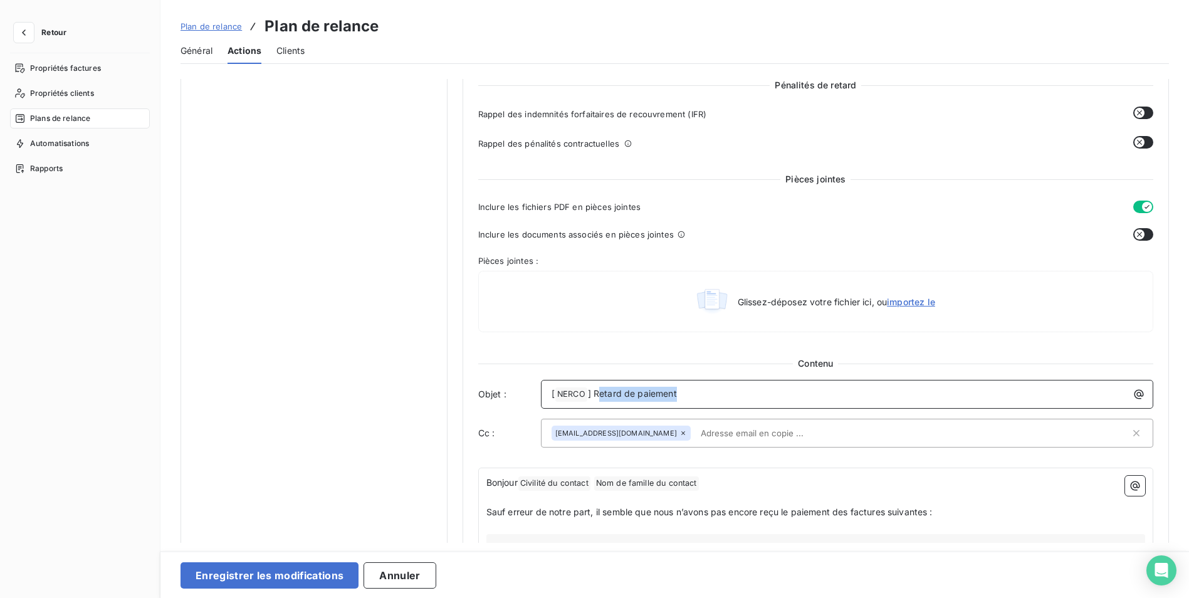
drag, startPoint x: 675, startPoint y: 388, endPoint x: 599, endPoint y: 386, distance: 75.9
click at [599, 386] on div "[ NERCO ﻿ ] Retard de paiement" at bounding box center [847, 393] width 604 height 18
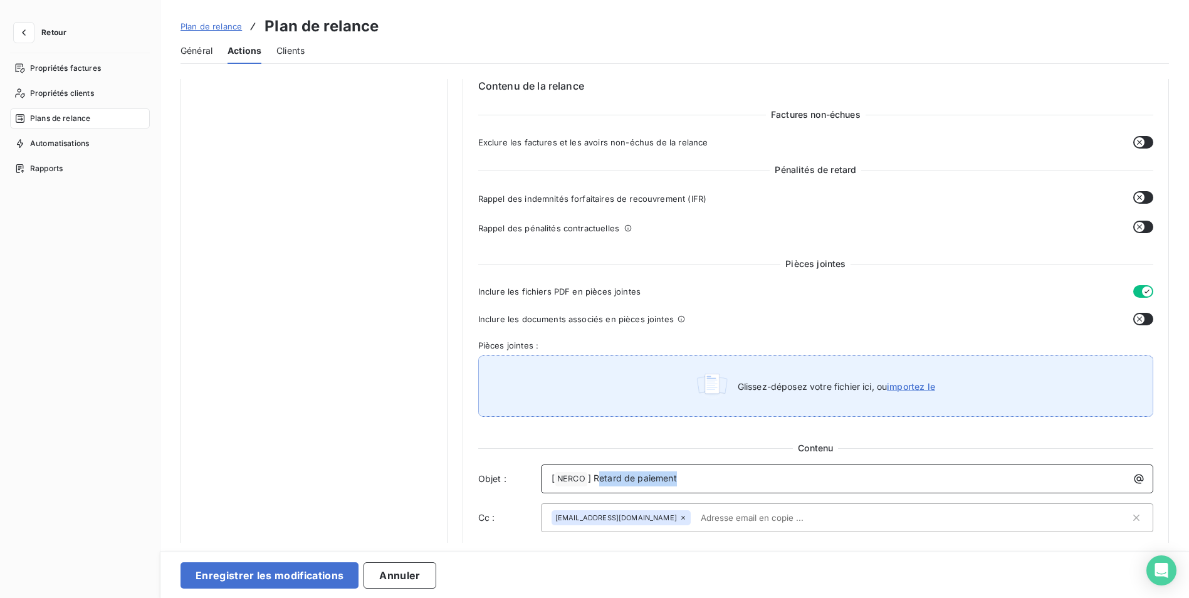
scroll to position [409, 0]
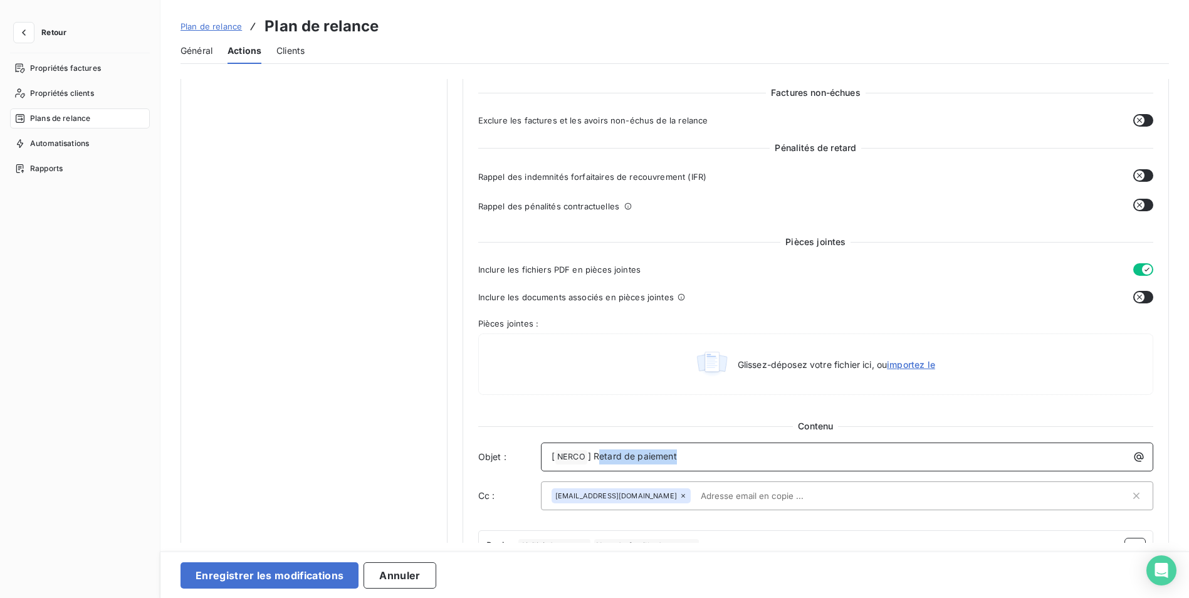
click at [682, 455] on p "[ NERCO ﻿ ] Retard de paiement" at bounding box center [850, 457] width 597 height 15
drag, startPoint x: 678, startPoint y: 455, endPoint x: 594, endPoint y: 451, distance: 83.5
click at [594, 451] on p "[ NERCO ﻿ ] Retard de paiement" at bounding box center [850, 457] width 597 height 15
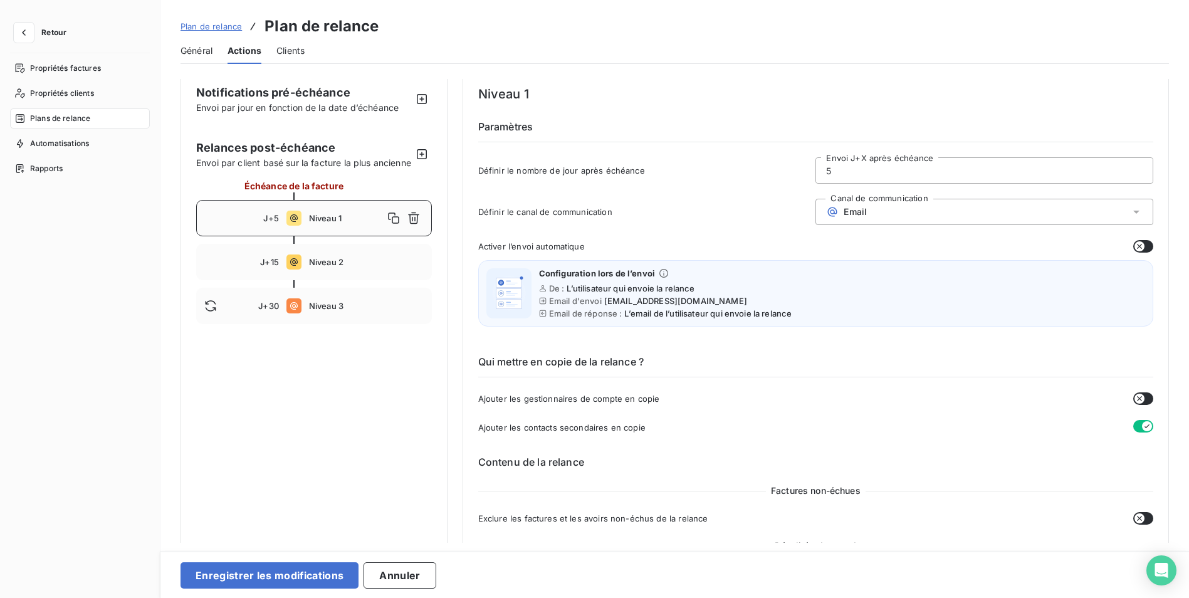
scroll to position [0, 0]
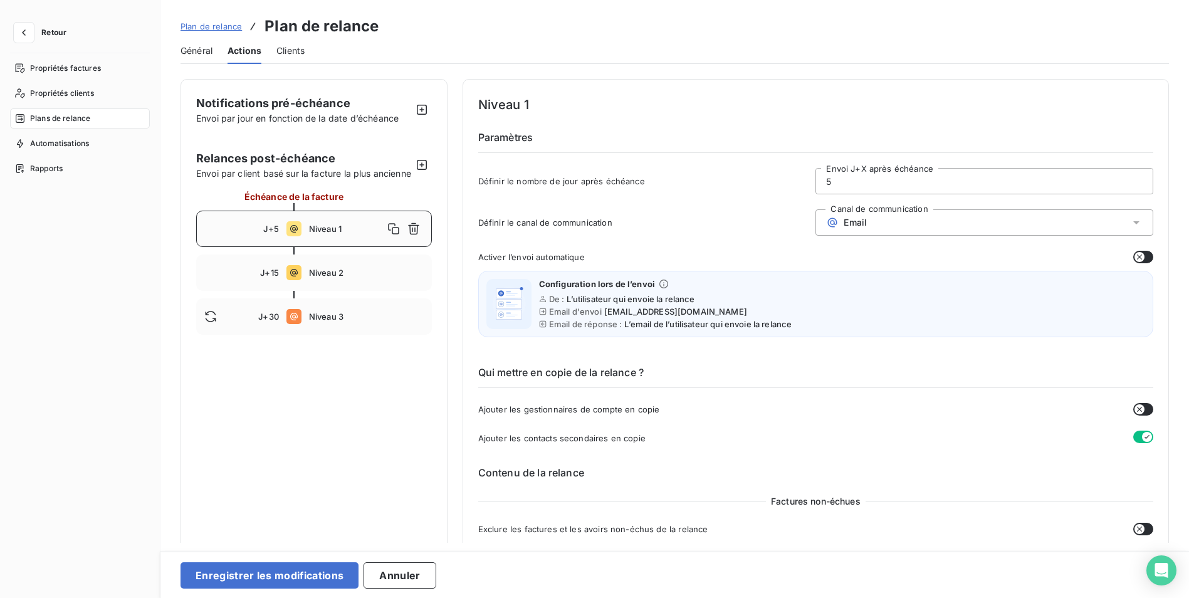
click at [775, 397] on div "Qui mettre en copie de la relance ? Ajouter les gestionnaires de compte en copi…" at bounding box center [815, 395] width 675 height 100
click at [781, 416] on div "Qui mettre en copie de la relance ? Ajouter les gestionnaires de compte en copi…" at bounding box center [815, 395] width 675 height 100
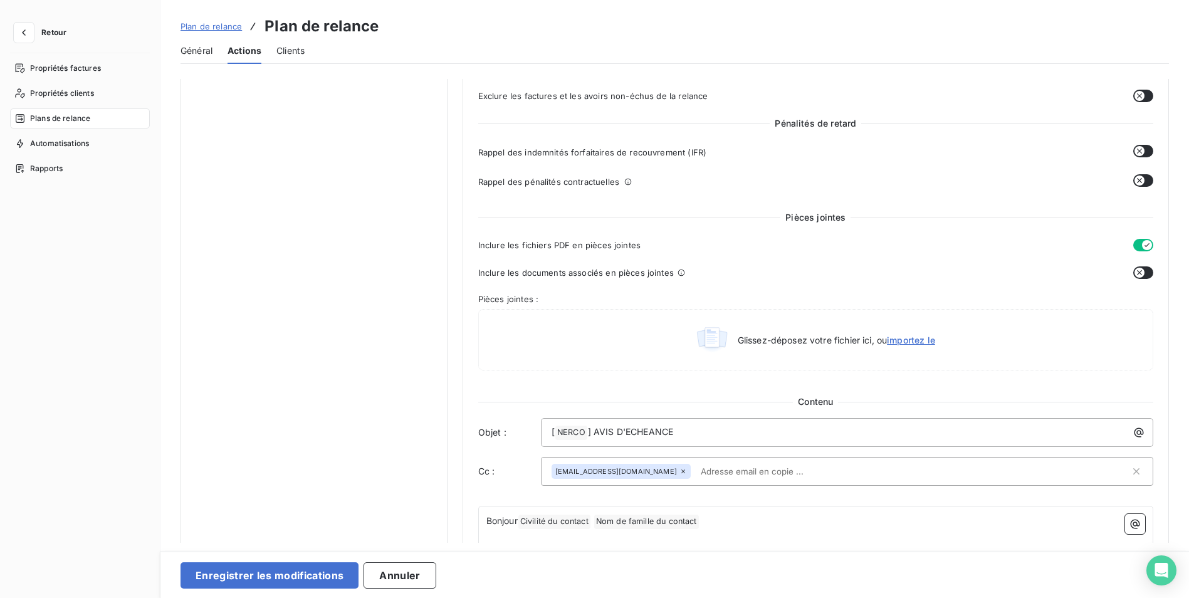
scroll to position [439, 0]
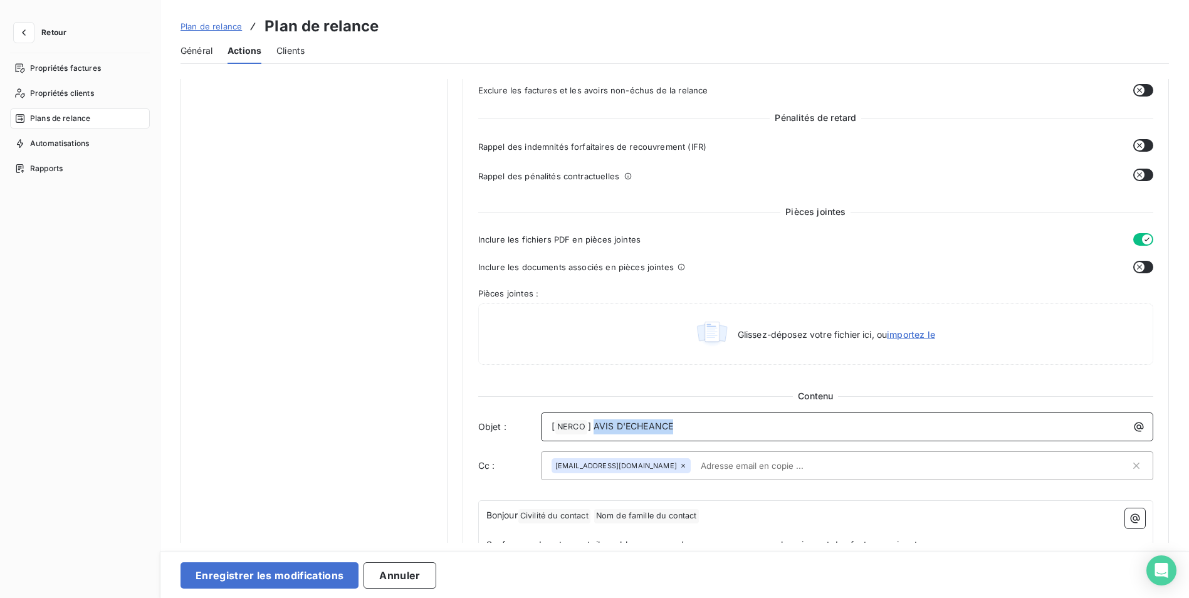
drag, startPoint x: 686, startPoint y: 426, endPoint x: 594, endPoint y: 424, distance: 92.2
click at [594, 424] on p "[ NERCO ﻿ ] AVIS D'ECHEANCE" at bounding box center [850, 426] width 597 height 15
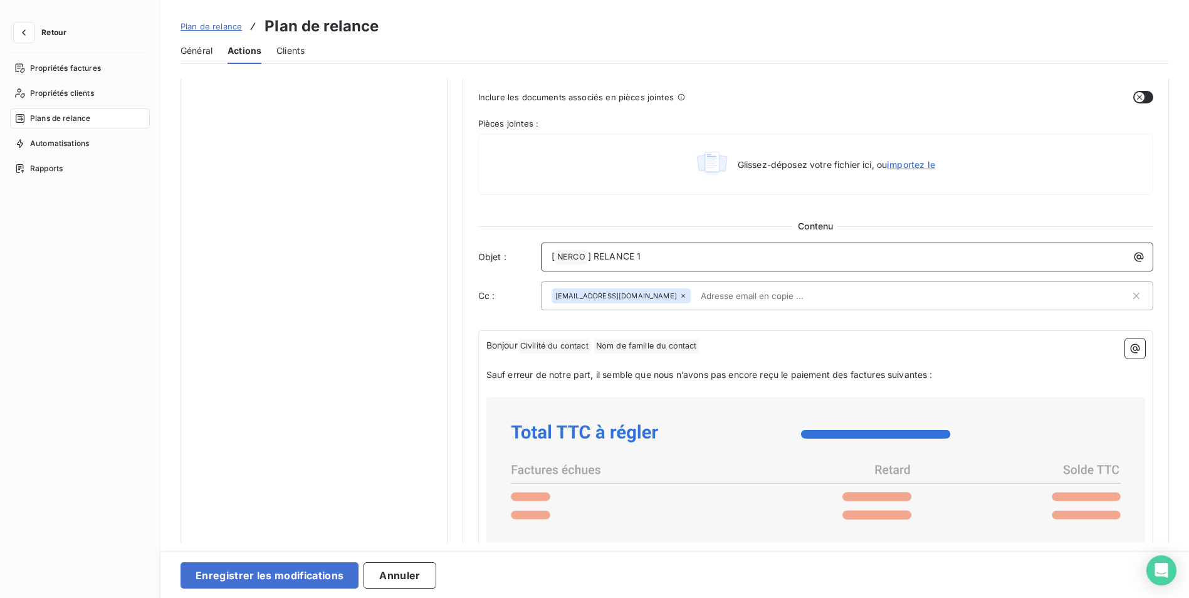
scroll to position [627, 0]
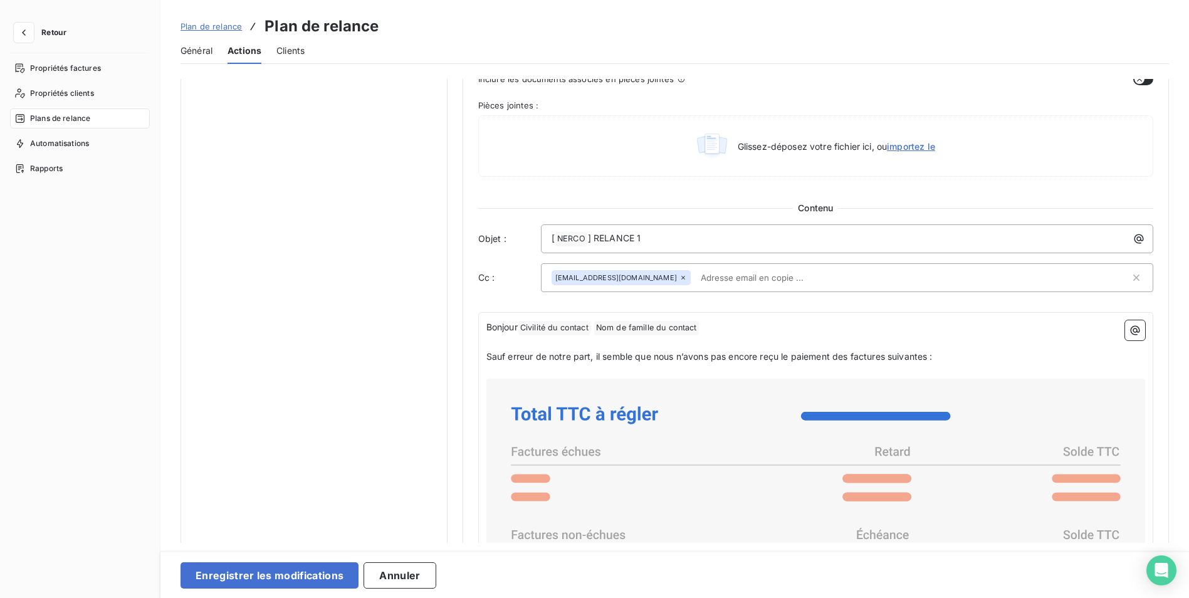
click at [483, 356] on div "Bonjour Civilité du contact ﻿ Nom de famille du contact ﻿ ﻿ ﻿ Sauf erreur de no…" at bounding box center [815, 582] width 675 height 540
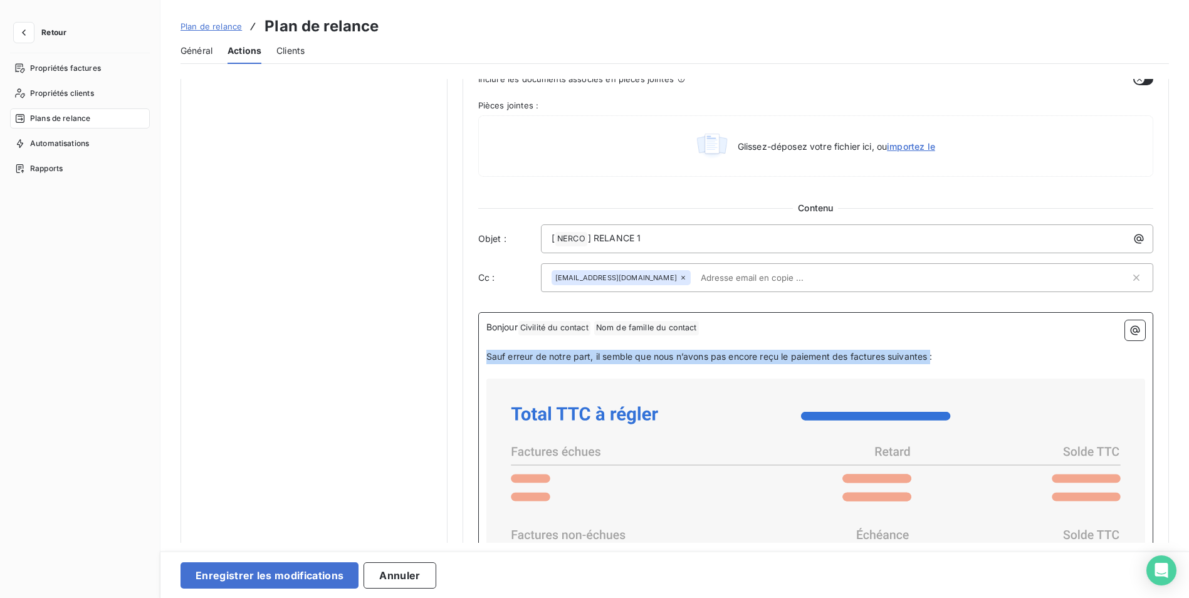
drag, startPoint x: 485, startPoint y: 354, endPoint x: 933, endPoint y: 361, distance: 448.9
click at [933, 361] on span "Sauf erreur de notre part, il semble que nous n’avons pas encore reçu le paieme…" at bounding box center [709, 356] width 446 height 11
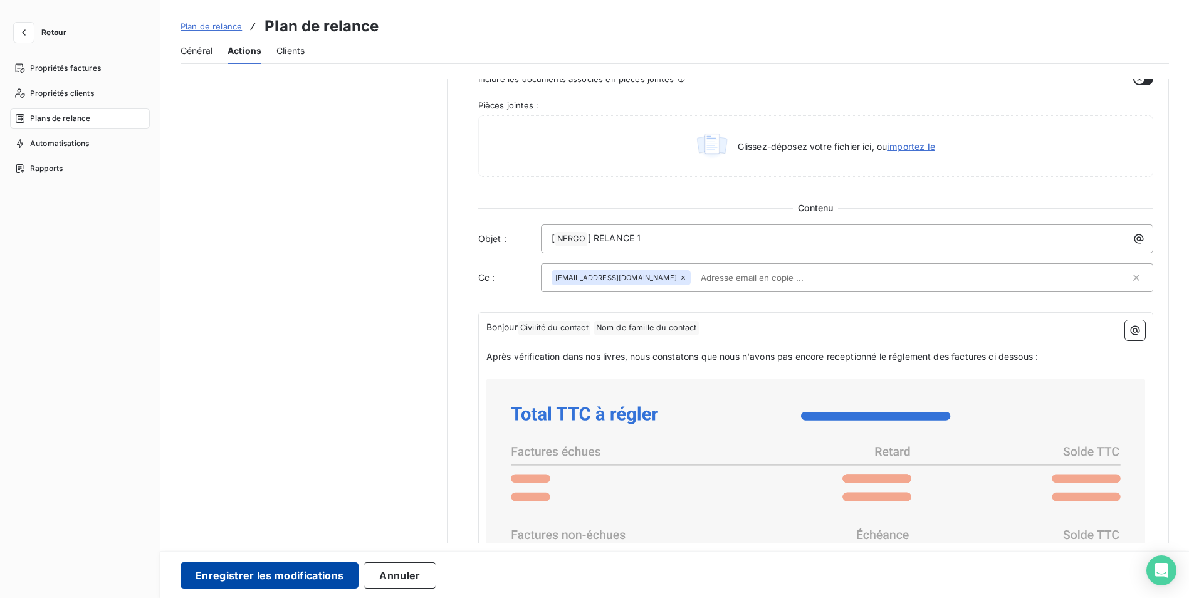
click at [302, 579] on button "Enregistrer les modifications" at bounding box center [270, 575] width 178 height 26
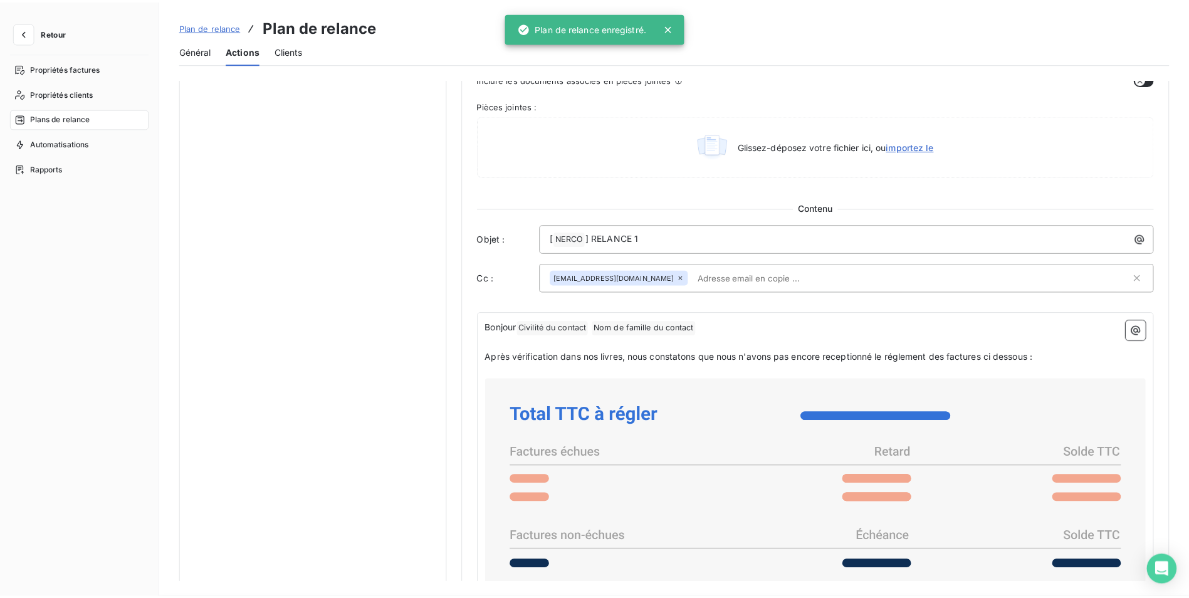
scroll to position [0, 0]
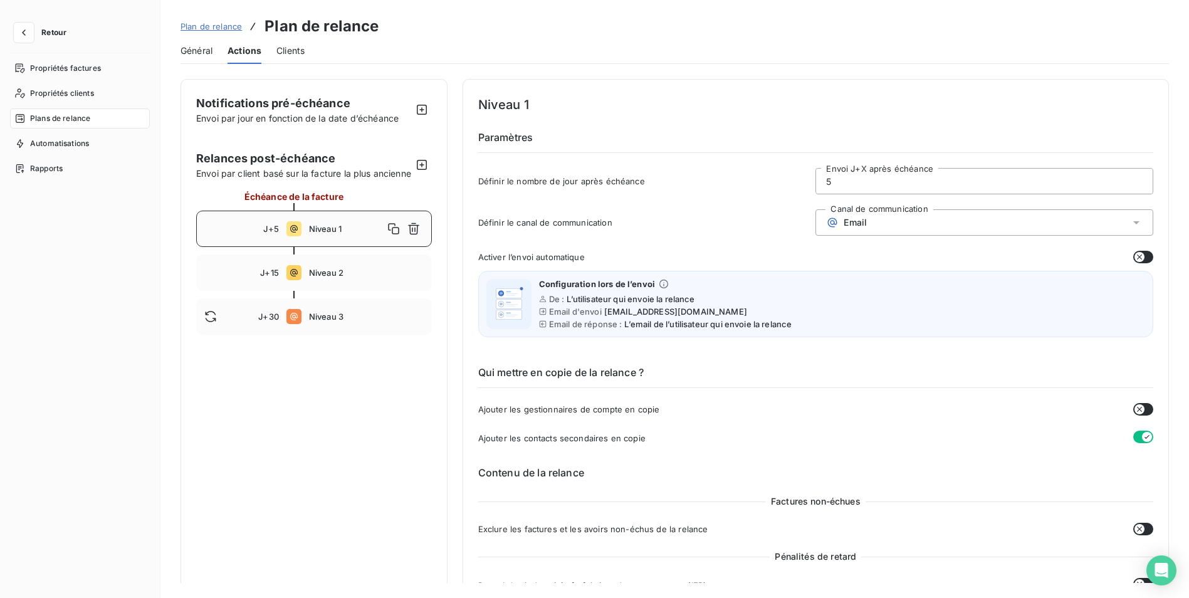
click at [329, 234] on span "Niveau 1" at bounding box center [346, 229] width 75 height 10
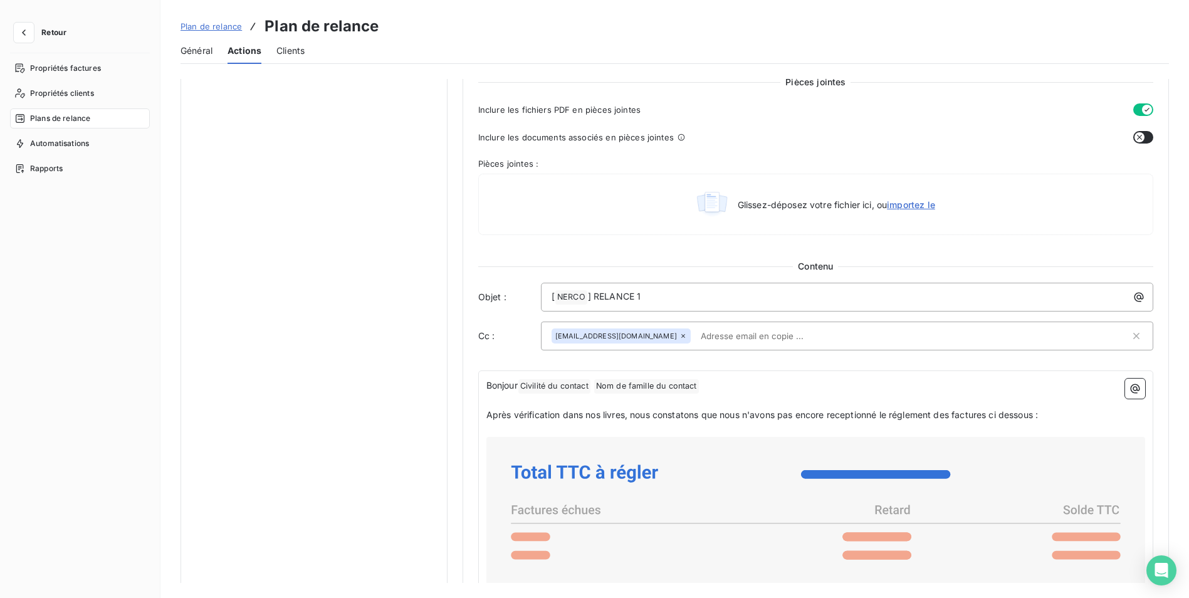
scroll to position [534, 0]
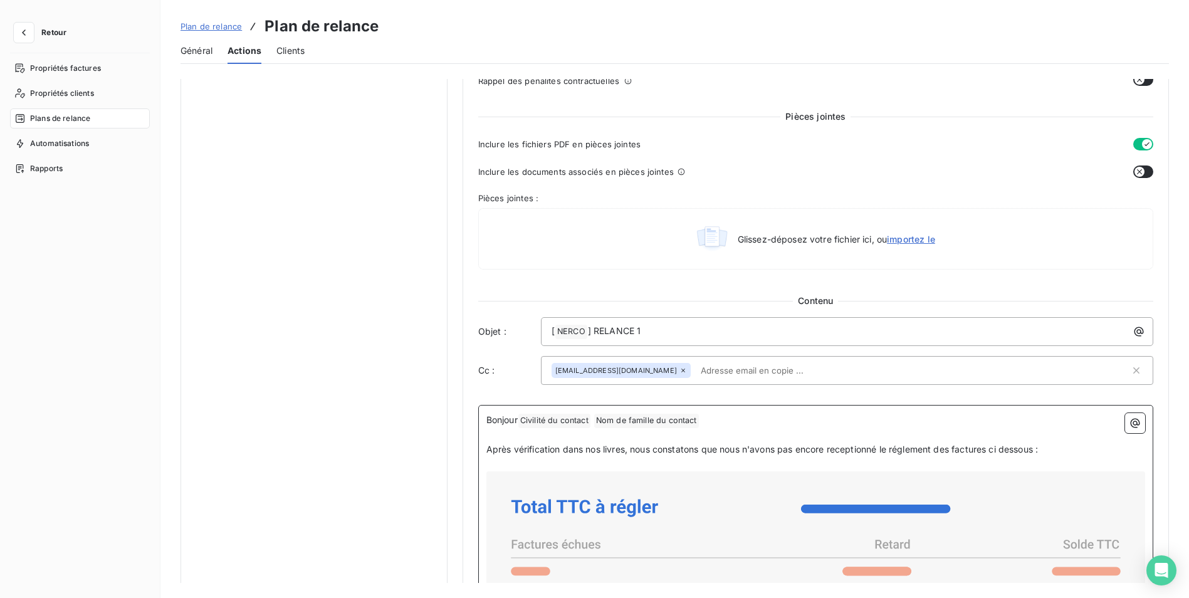
click at [1068, 446] on p "Après vérification dans nos livres, nous constatons que nous n'avons pas encore…" at bounding box center [815, 450] width 659 height 14
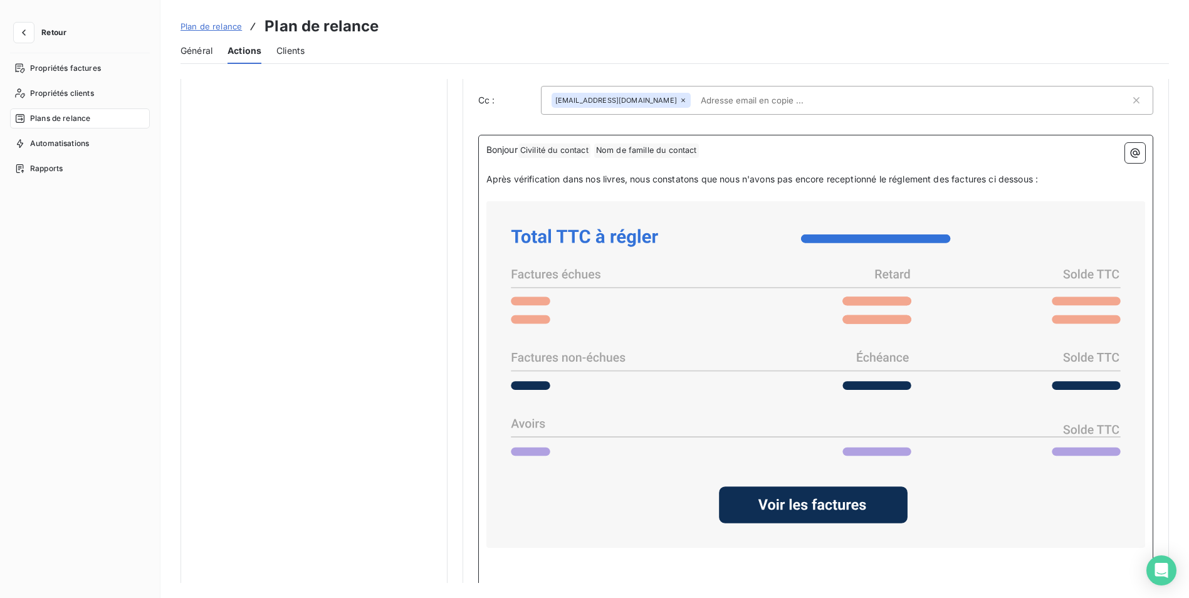
scroll to position [848, 0]
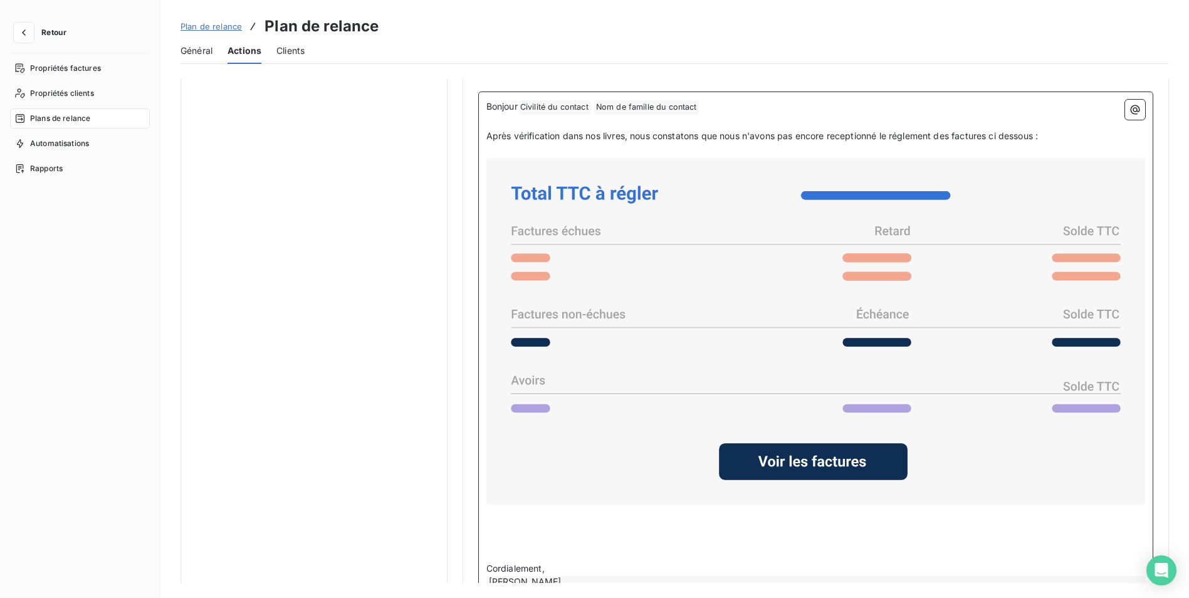
click at [515, 519] on p "﻿" at bounding box center [815, 526] width 659 height 14
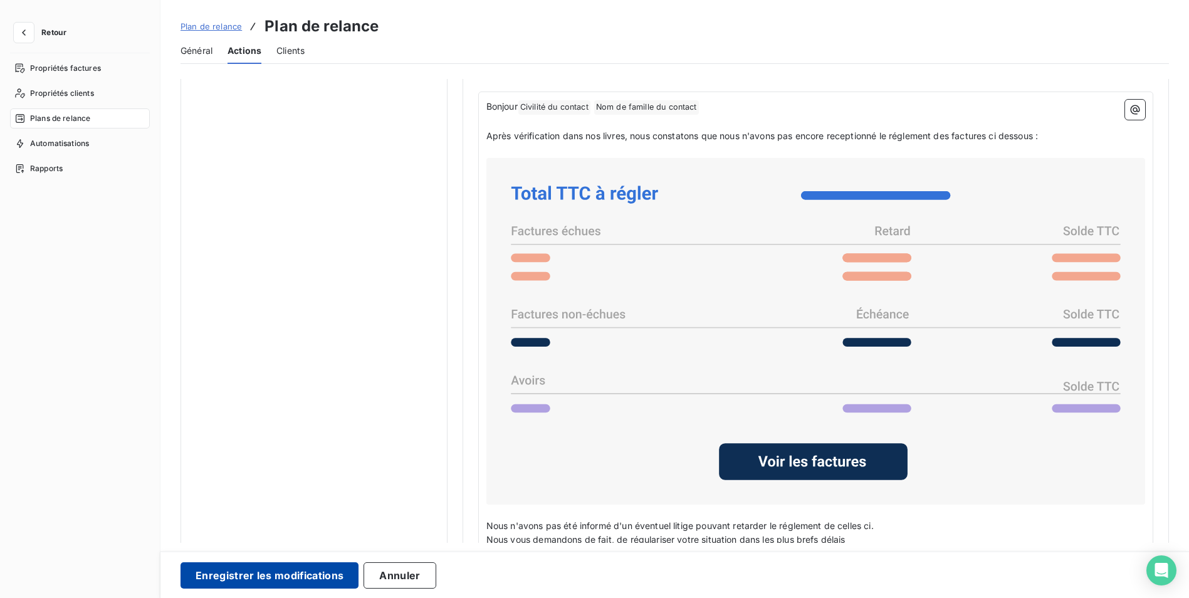
click at [256, 581] on button "Enregistrer les modifications" at bounding box center [270, 575] width 178 height 26
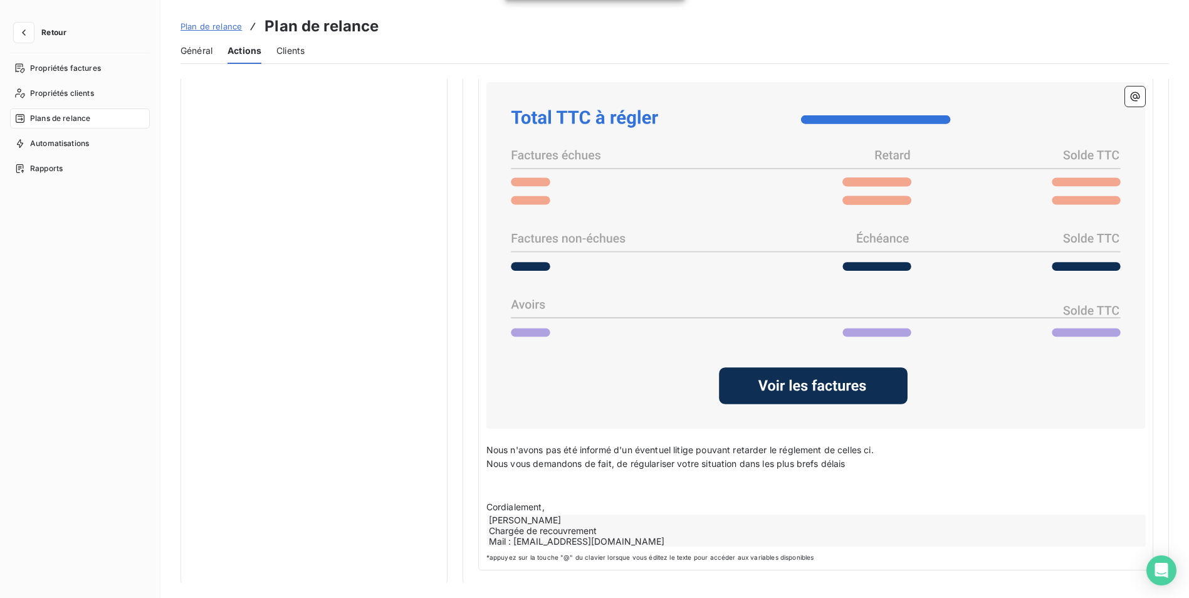
scroll to position [925, 0]
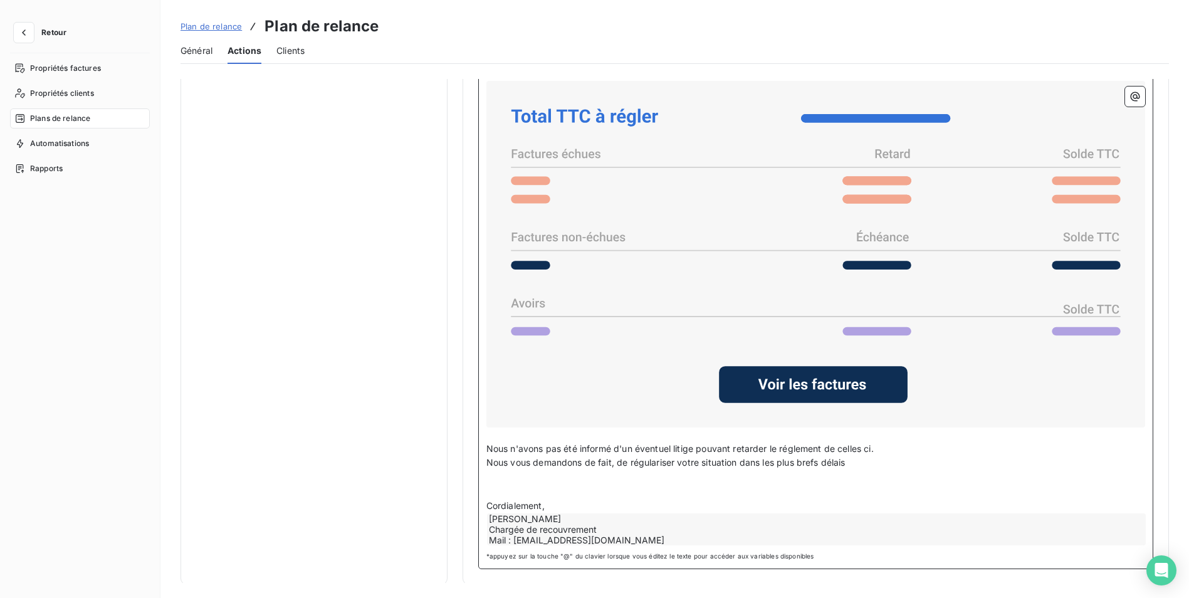
click at [866, 463] on p "Nous vous demandons de fait, de régulariser votre situation dans les plus brefs…" at bounding box center [815, 463] width 659 height 14
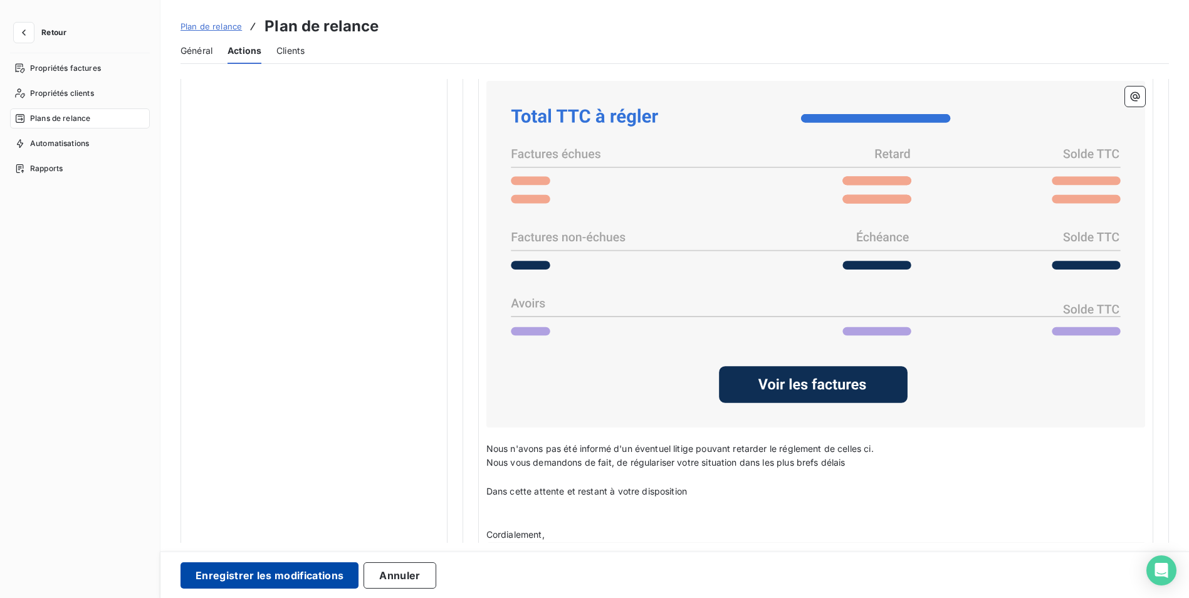
click at [307, 575] on button "Enregistrer les modifications" at bounding box center [270, 575] width 178 height 26
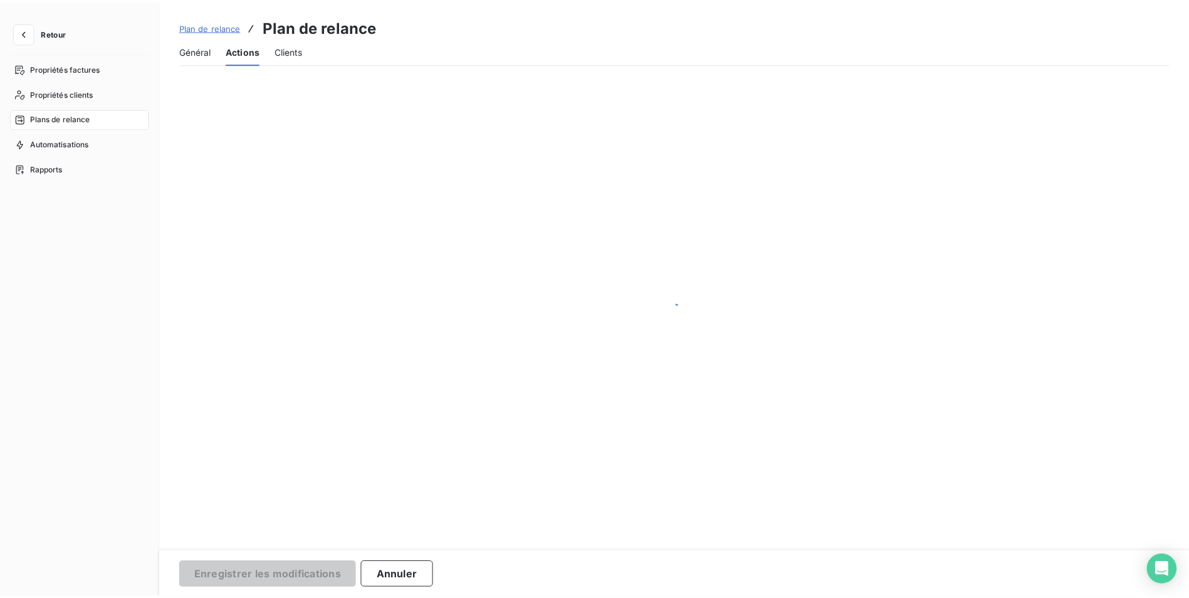
scroll to position [0, 0]
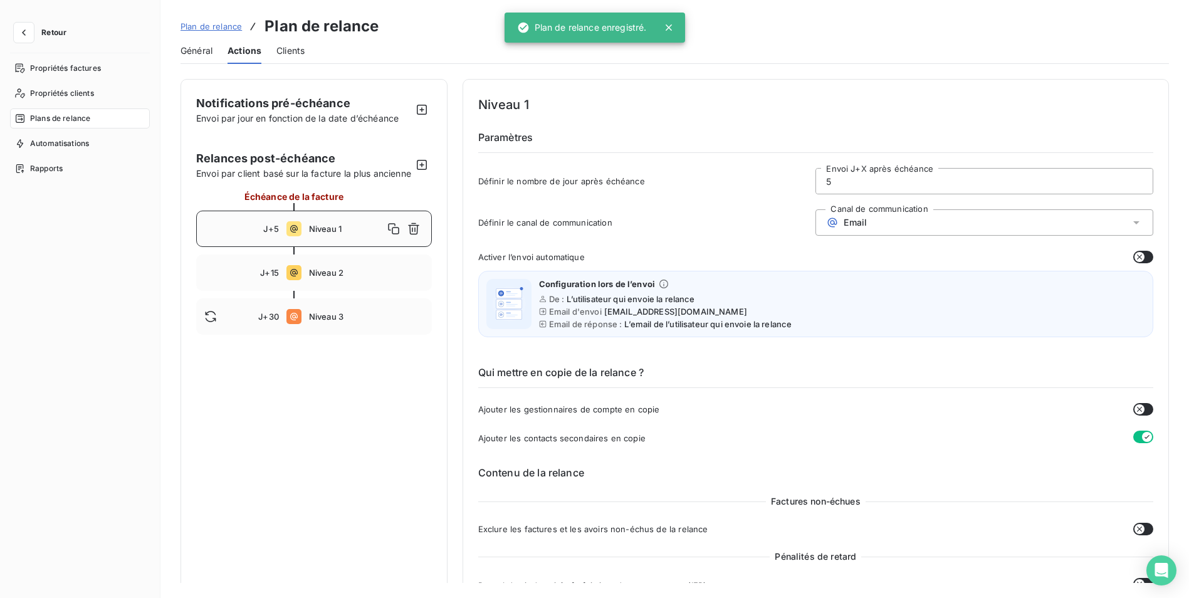
click at [345, 291] on div "J+15 Niveau 2" at bounding box center [314, 273] width 236 height 36
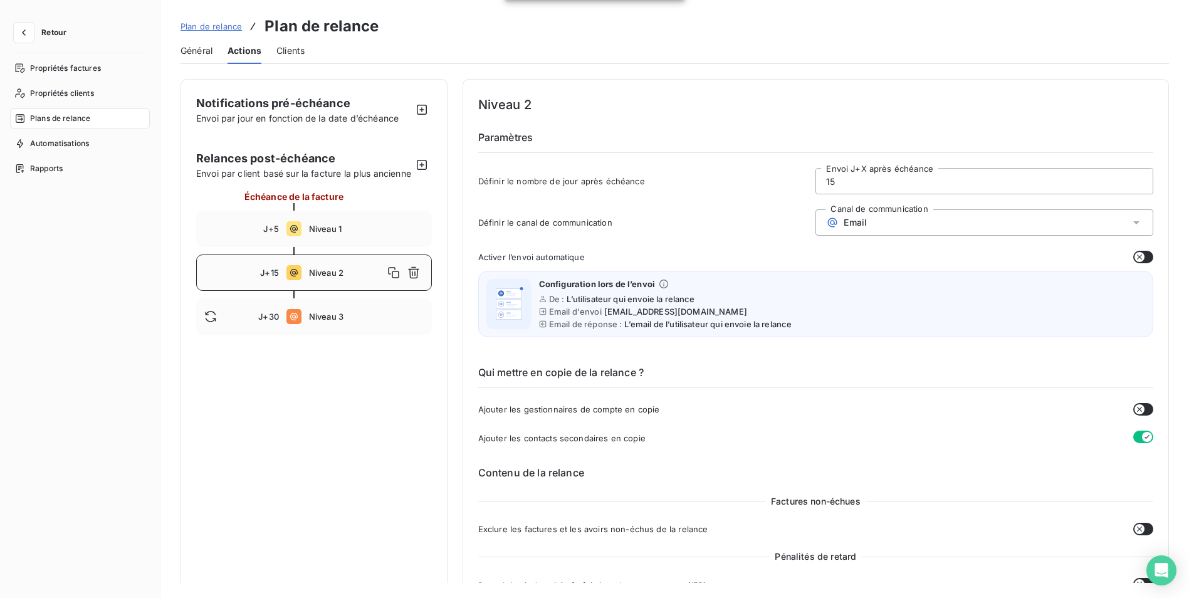
click at [730, 418] on div "Qui mettre en copie de la relance ? Ajouter les gestionnaires de compte en copi…" at bounding box center [815, 395] width 675 height 100
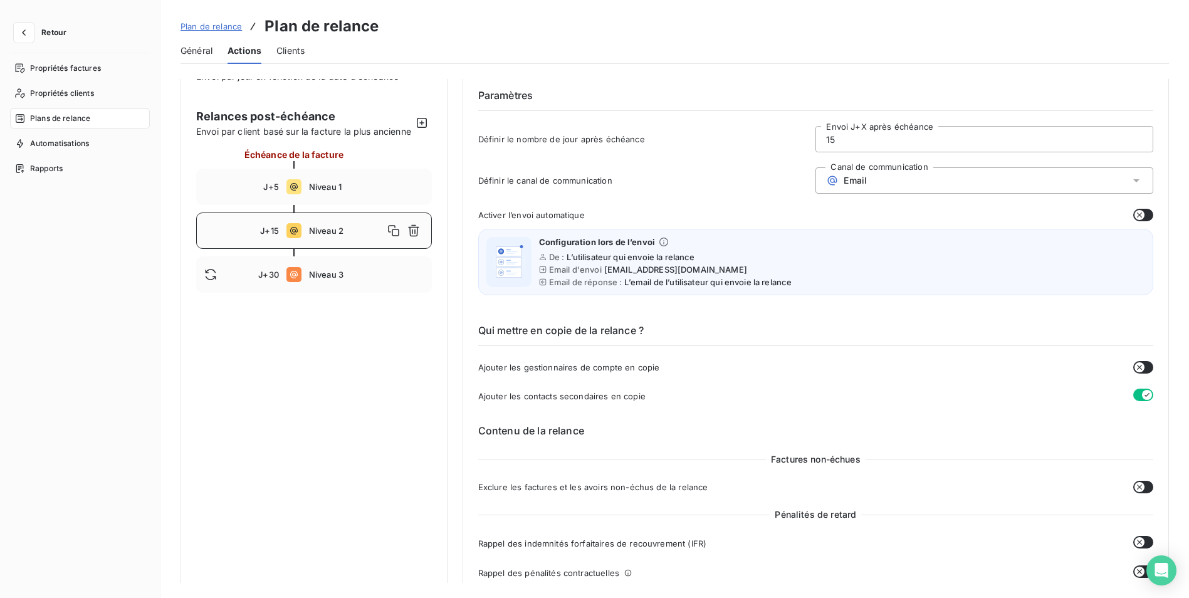
scroll to position [63, 0]
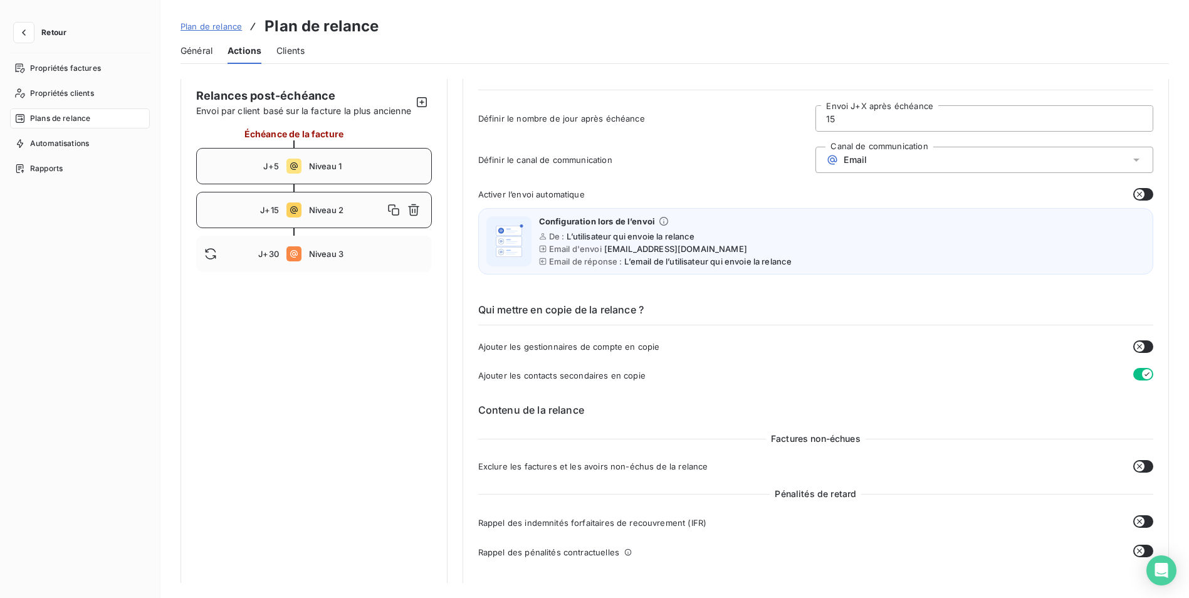
click at [329, 171] on span "Niveau 1" at bounding box center [366, 166] width 115 height 10
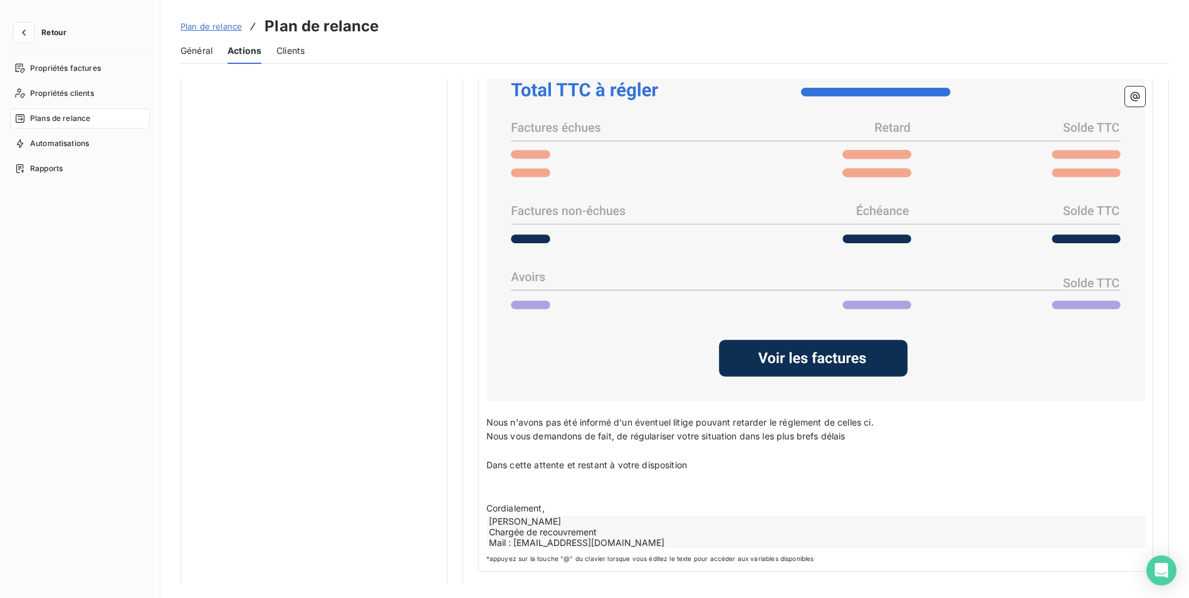
scroll to position [954, 0]
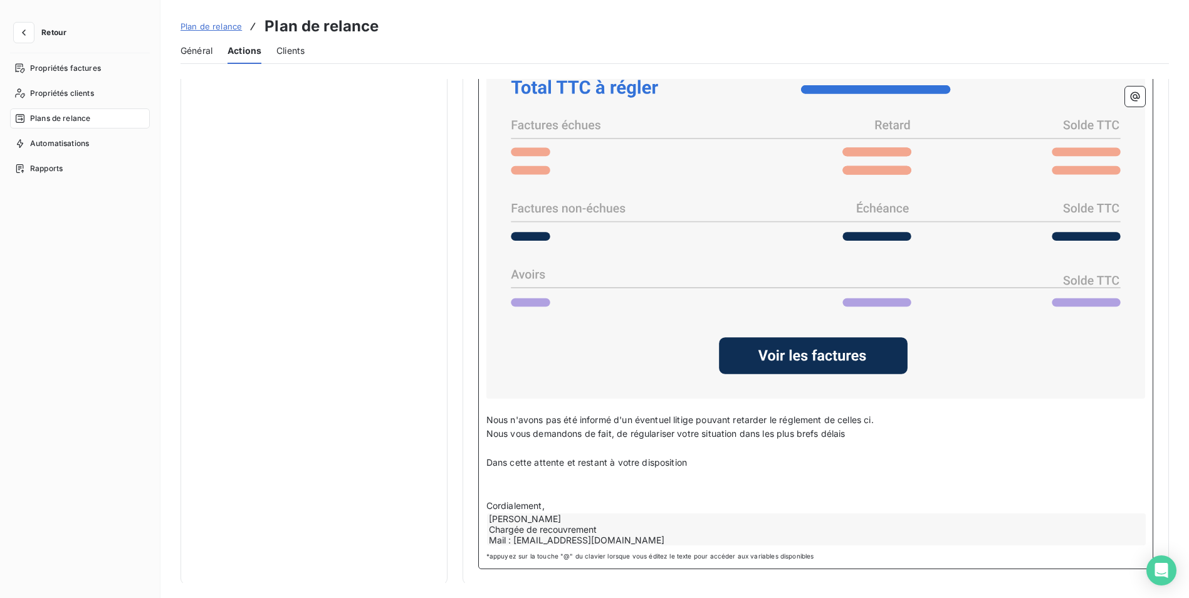
click at [576, 527] on div "[PERSON_NAME] Chargée de recouvrement Mail : [EMAIL_ADDRESS][DOMAIN_NAME]" at bounding box center [816, 529] width 659 height 32
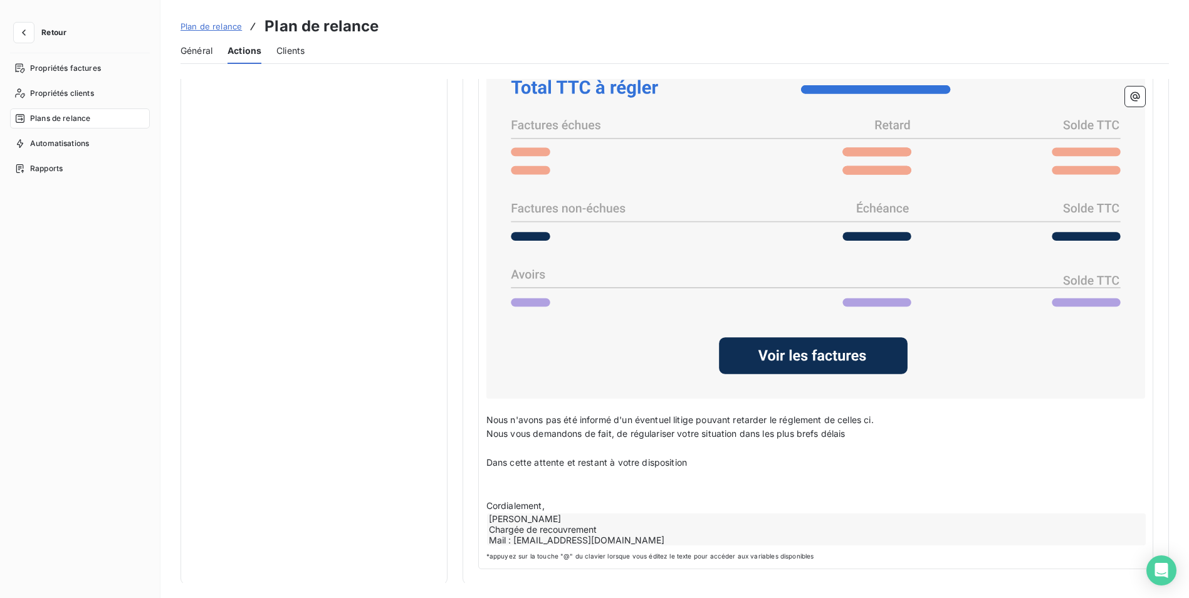
click at [561, 559] on span "*appuyez sur la touche "@" du clavier lorsque vous éditez le texte pour accéder…" at bounding box center [815, 556] width 659 height 9
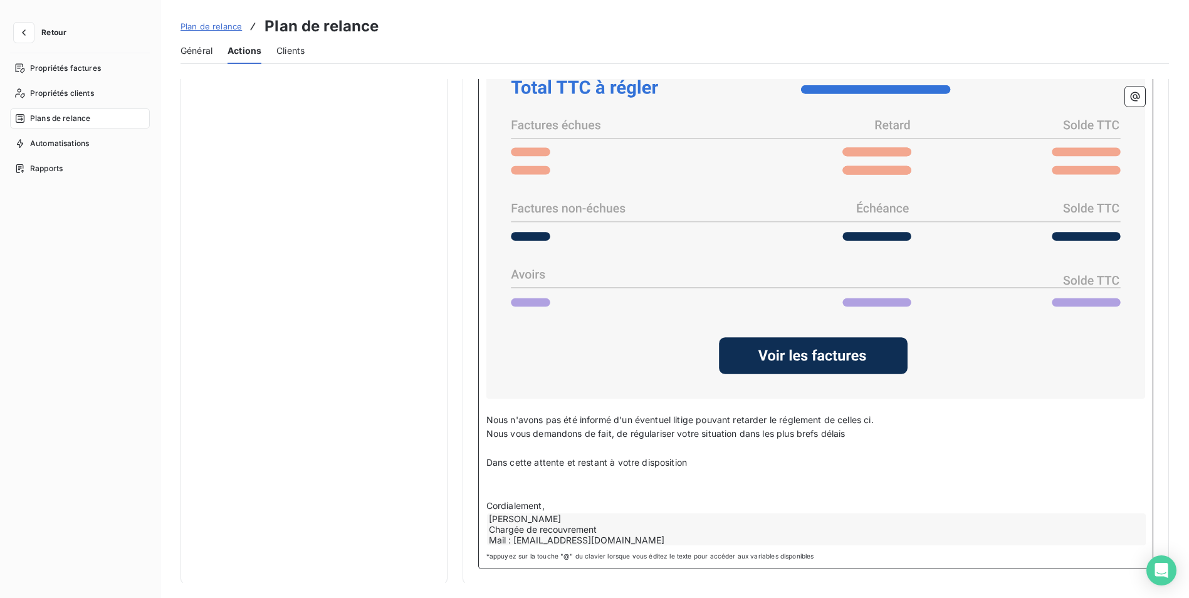
click at [595, 525] on div "[PERSON_NAME] Chargée de recouvrement Mail : [EMAIL_ADDRESS][DOMAIN_NAME]" at bounding box center [816, 529] width 659 height 32
click at [655, 518] on div "[PERSON_NAME] Chargée de recouvrement Mail : [EMAIL_ADDRESS][DOMAIN_NAME]" at bounding box center [816, 529] width 659 height 32
click at [554, 515] on div "[PERSON_NAME] Chargée de recouvrement Mail : [EMAIL_ADDRESS][DOMAIN_NAME]" at bounding box center [816, 529] width 659 height 32
drag, startPoint x: 537, startPoint y: 515, endPoint x: 839, endPoint y: 520, distance: 302.8
click at [855, 516] on div "[PERSON_NAME] Chargée de recouvrement Mail : [EMAIL_ADDRESS][DOMAIN_NAME]" at bounding box center [816, 529] width 659 height 32
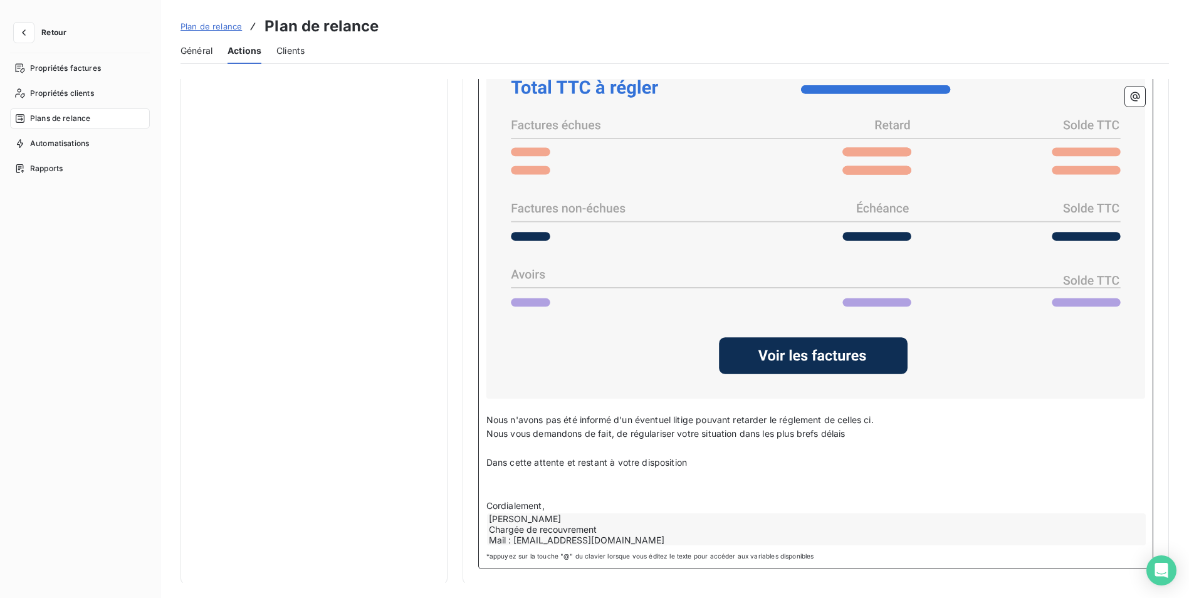
click at [502, 517] on div "[PERSON_NAME] Chargée de recouvrement Mail : [EMAIL_ADDRESS][DOMAIN_NAME]" at bounding box center [816, 529] width 659 height 32
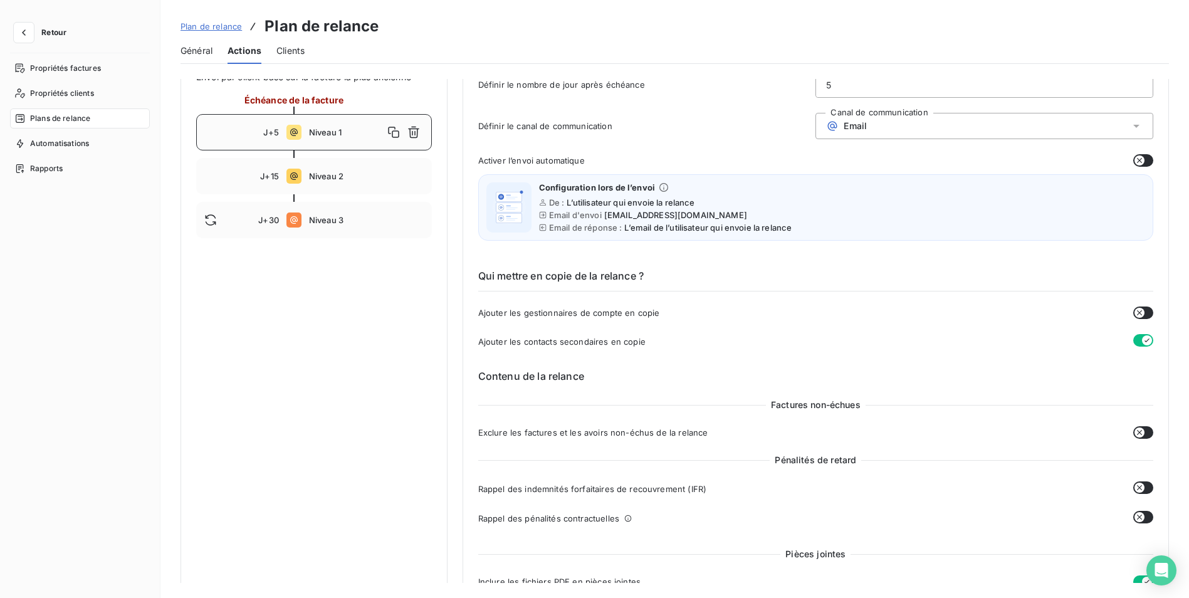
scroll to position [0, 0]
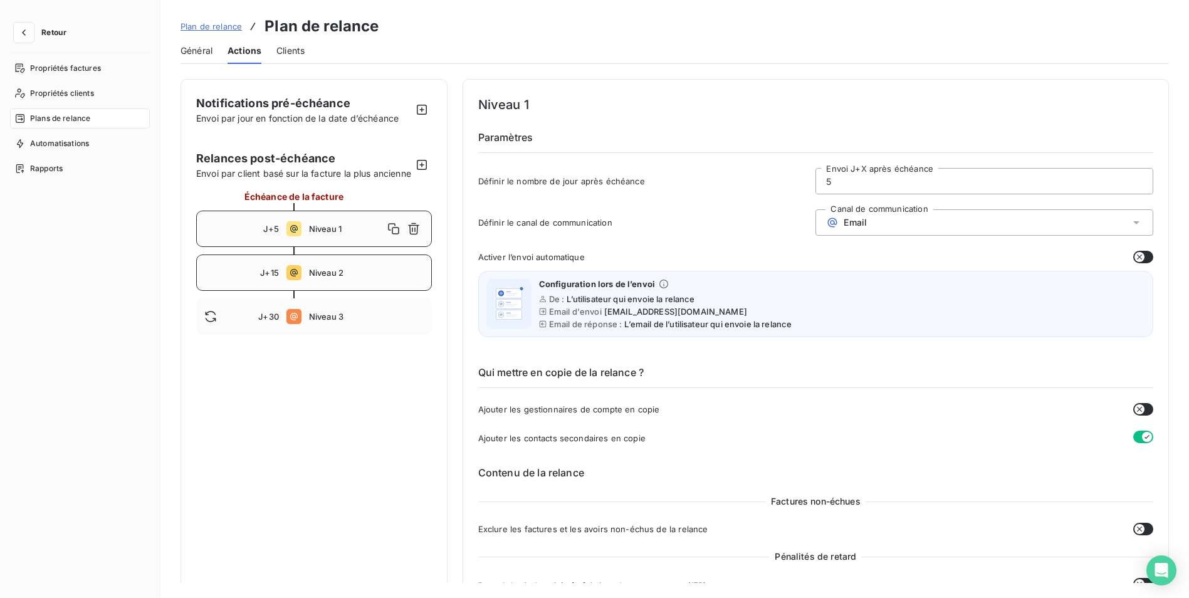
click at [327, 278] on span "Niveau 2" at bounding box center [366, 273] width 115 height 10
drag, startPoint x: 833, startPoint y: 176, endPoint x: 809, endPoint y: 176, distance: 23.2
click at [809, 176] on div "Définir le nombre de jour après échéance 15 Envoi J+X après échéance" at bounding box center [815, 185] width 675 height 34
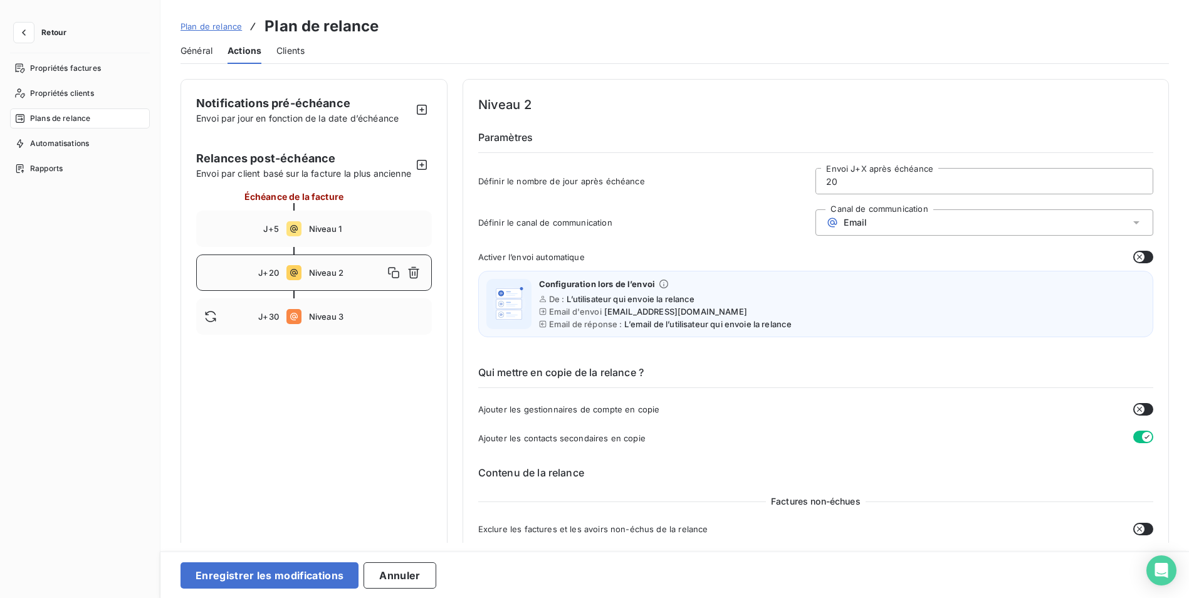
type input "20"
click at [712, 504] on div "Factures non-échues" at bounding box center [815, 501] width 675 height 13
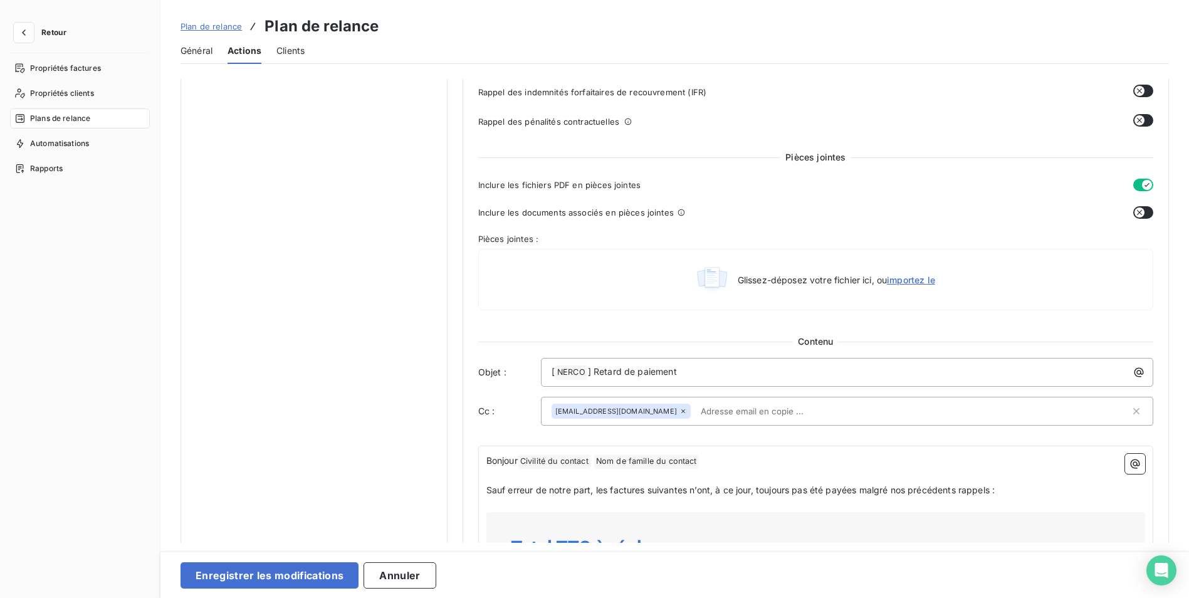
scroll to position [502, 0]
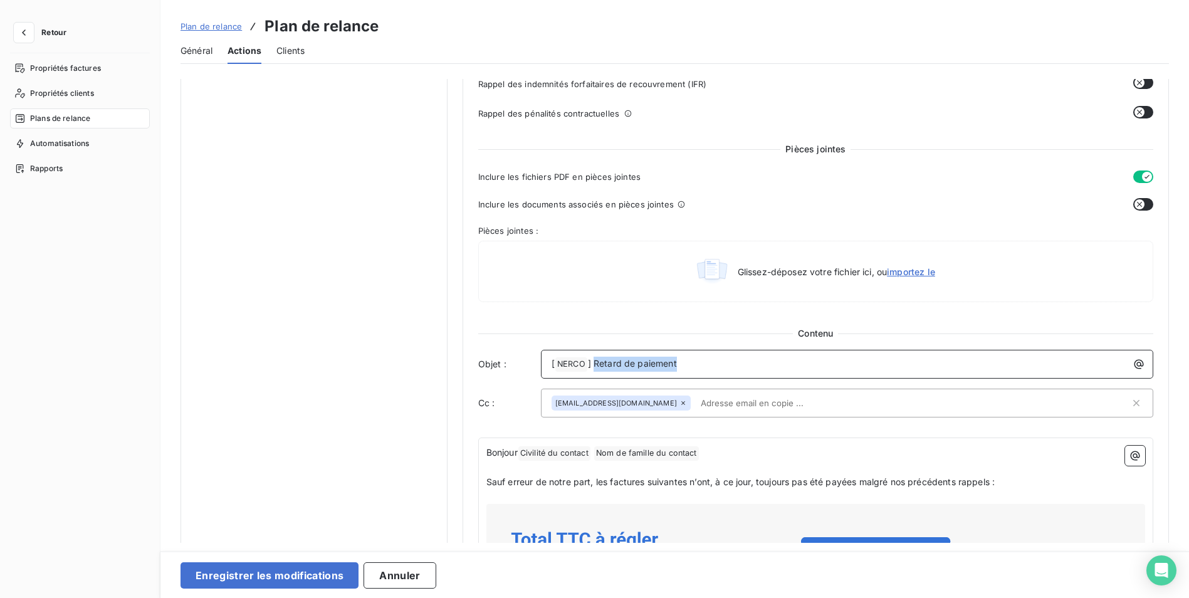
drag, startPoint x: 688, startPoint y: 363, endPoint x: 594, endPoint y: 369, distance: 93.6
click at [594, 369] on p "[ NERCO ﻿ ] Retard de paiement" at bounding box center [850, 364] width 597 height 15
drag, startPoint x: 656, startPoint y: 351, endPoint x: 677, endPoint y: 384, distance: 39.1
click at [657, 351] on div "[ NERCO ﻿ ] RELANCE 2" at bounding box center [847, 364] width 613 height 29
click at [641, 476] on span "Sauf erreur de notre part, les factures suivantes n’ont, à ce jour, toujours pa…" at bounding box center [740, 481] width 508 height 11
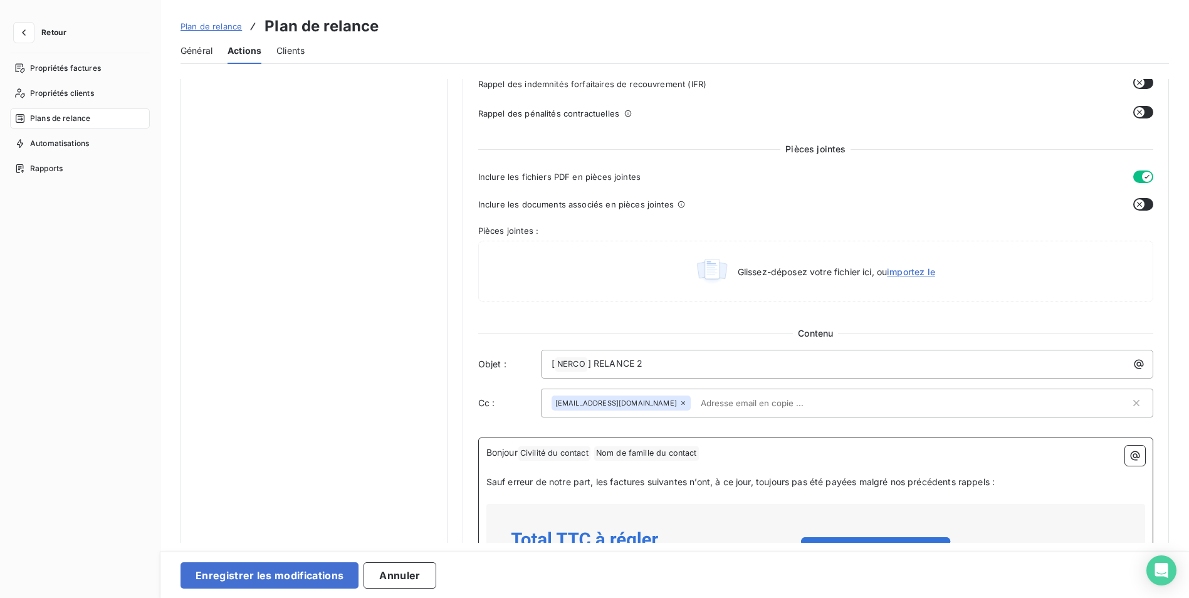
scroll to position [564, 0]
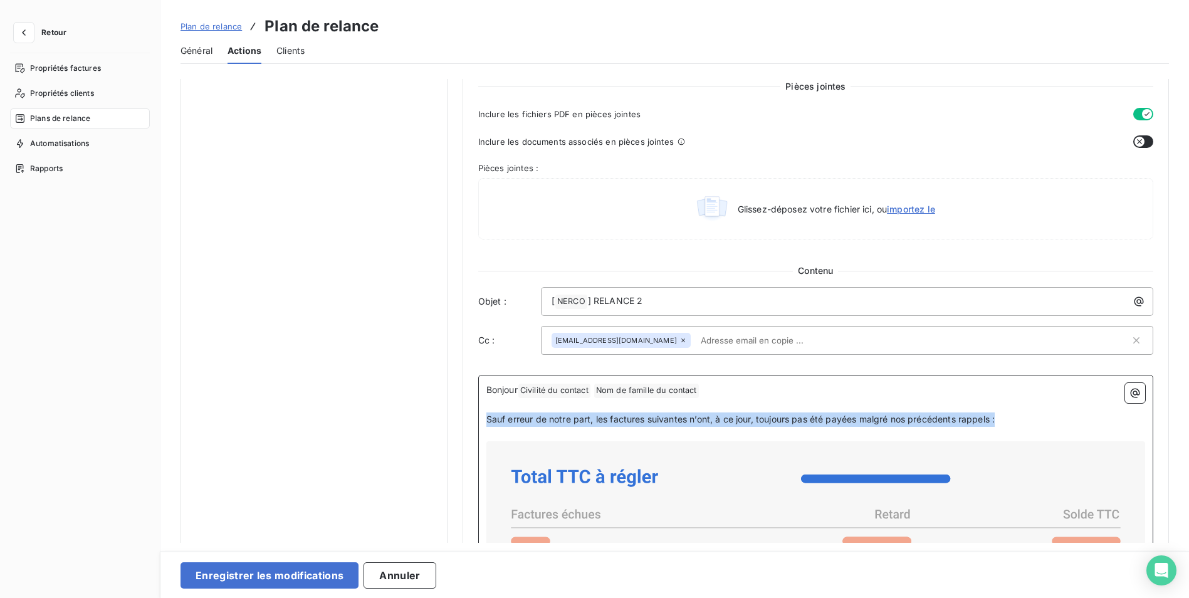
drag, startPoint x: 999, startPoint y: 420, endPoint x: 478, endPoint y: 419, distance: 521.6
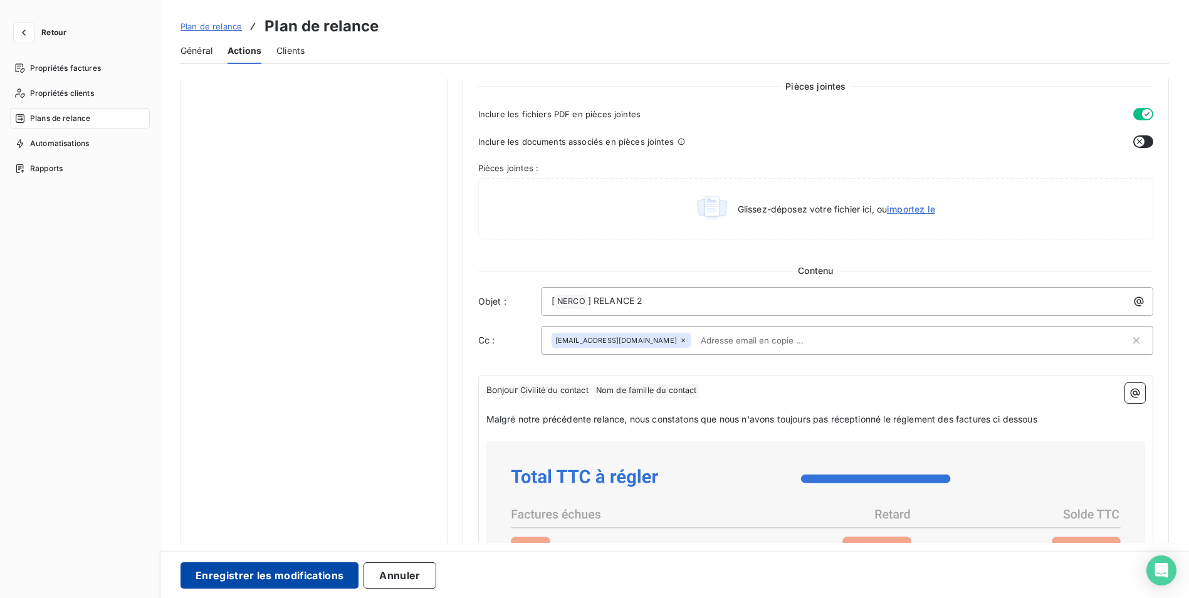
click at [243, 577] on button "Enregistrer les modifications" at bounding box center [270, 575] width 178 height 26
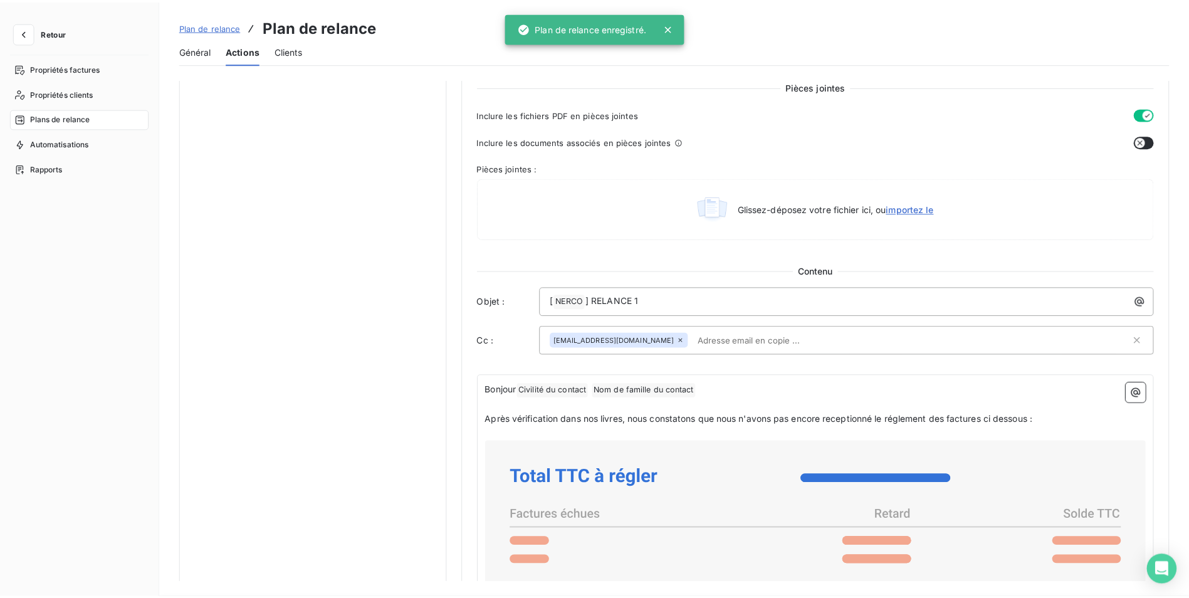
scroll to position [0, 0]
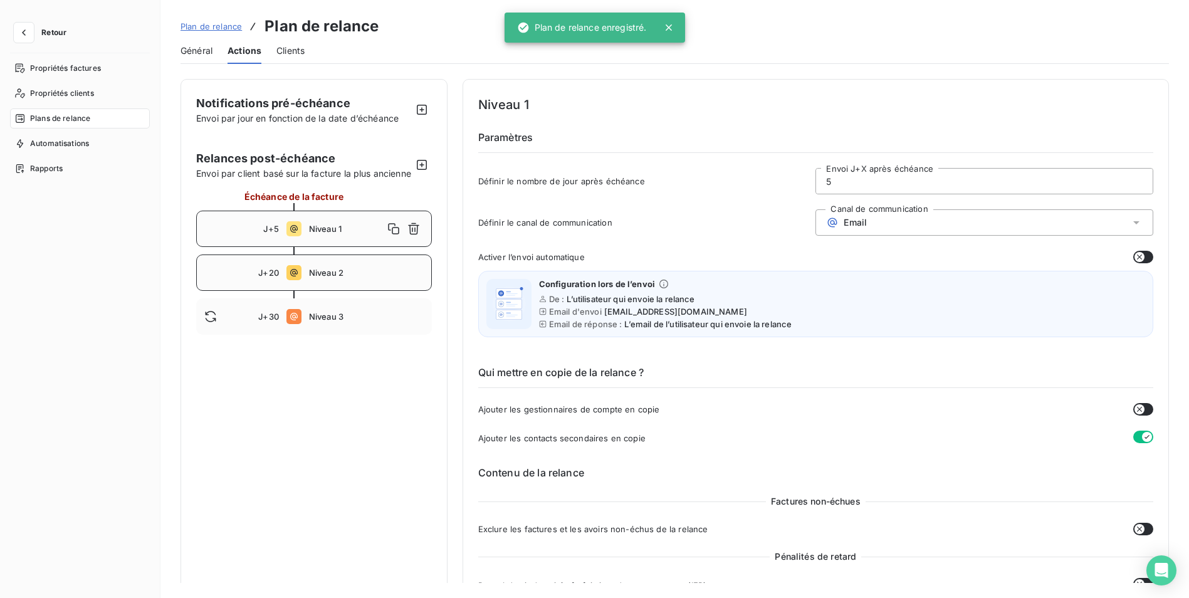
click at [324, 291] on div "J+20 Niveau 2" at bounding box center [314, 273] width 236 height 36
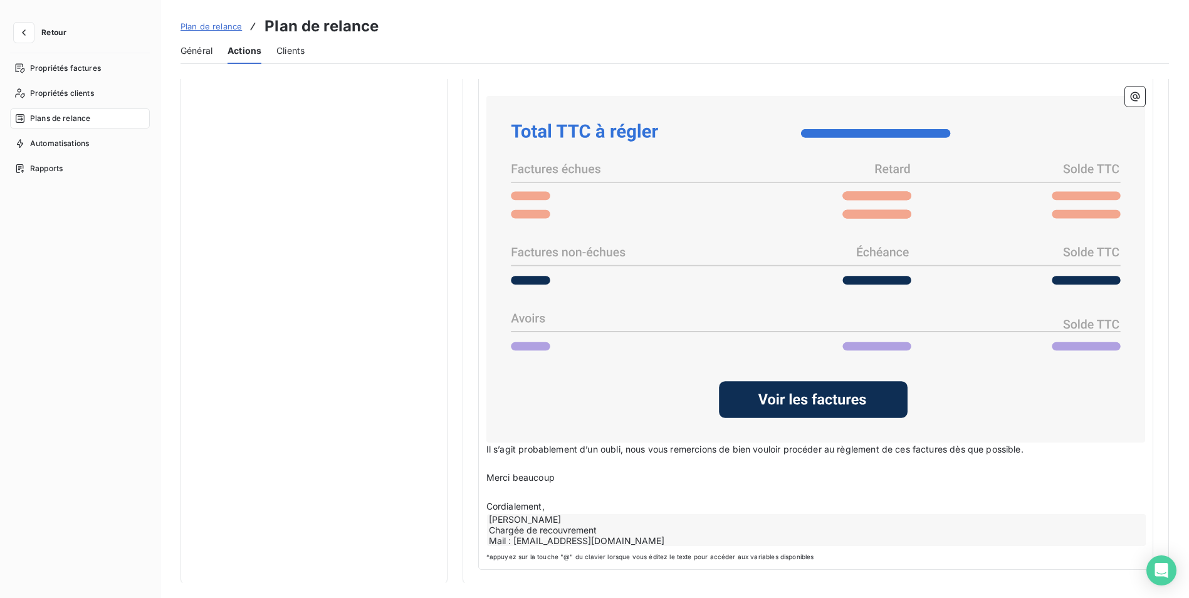
scroll to position [910, 0]
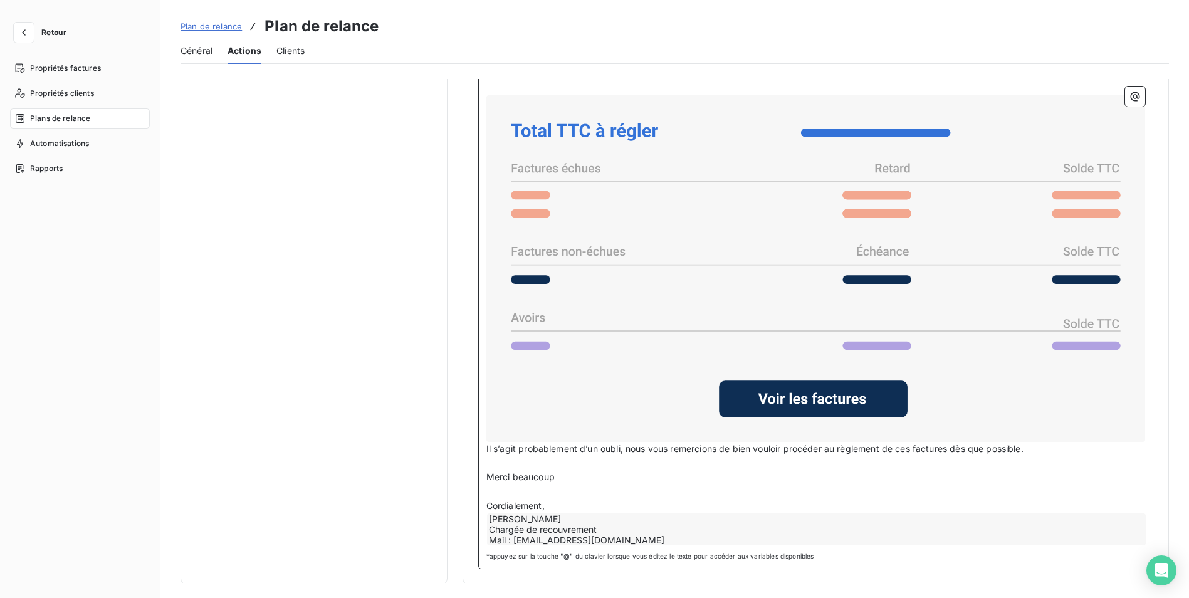
click at [688, 468] on p "﻿" at bounding box center [815, 463] width 659 height 14
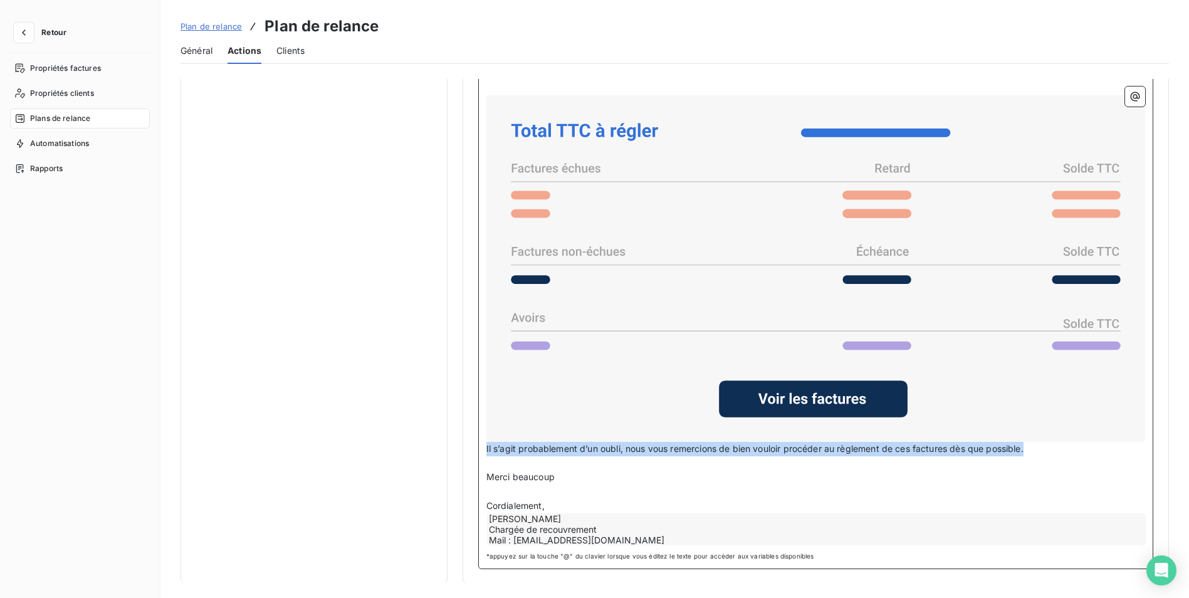
drag, startPoint x: 1033, startPoint y: 446, endPoint x: 478, endPoint y: 452, distance: 554.9
click at [478, 452] on div "Bonjour Civilité du contact ﻿ Nom de famille du contact ﻿ ﻿ ﻿ Malgré notre préc…" at bounding box center [815, 299] width 675 height 540
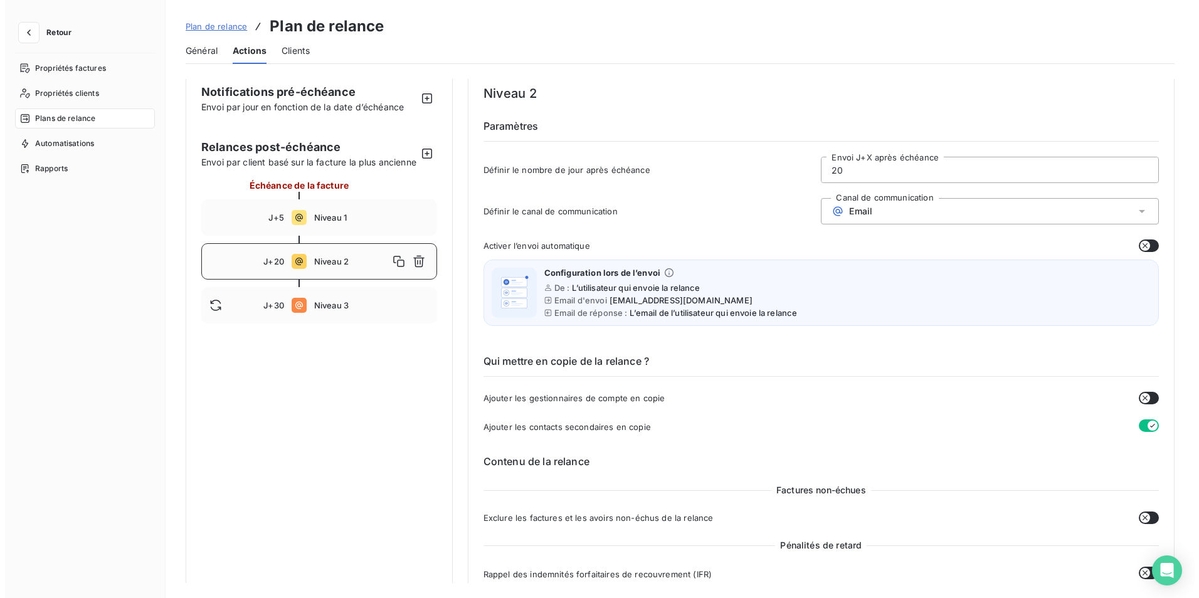
scroll to position [0, 0]
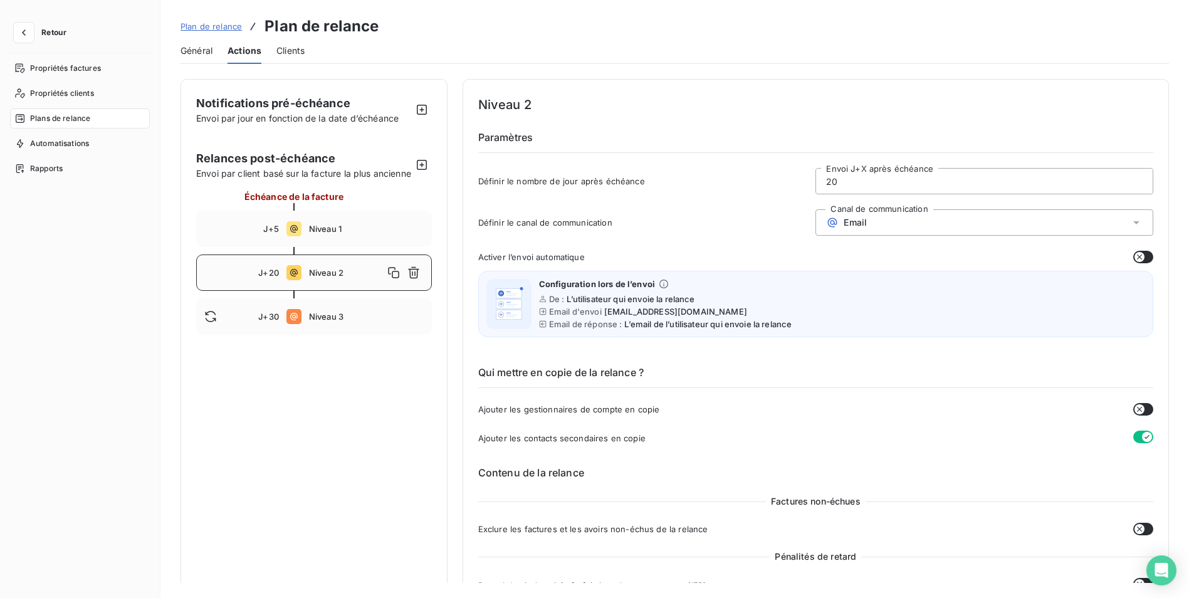
click at [422, 110] on icon "button" at bounding box center [422, 110] width 10 height 10
type input "-10"
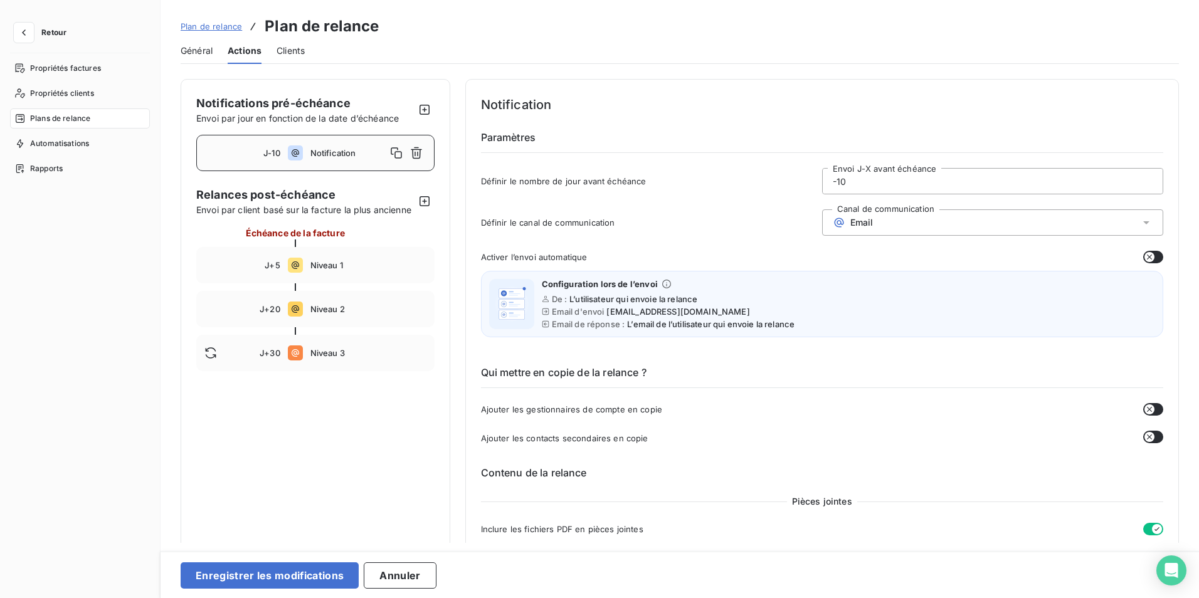
click at [380, 157] on span "Notification" at bounding box center [348, 153] width 76 height 10
drag, startPoint x: 841, startPoint y: 177, endPoint x: 794, endPoint y: 177, distance: 47.6
click at [794, 177] on div "Définir le nombre de jour avant échéance -10 Envoi J-X avant échéance" at bounding box center [822, 185] width 683 height 34
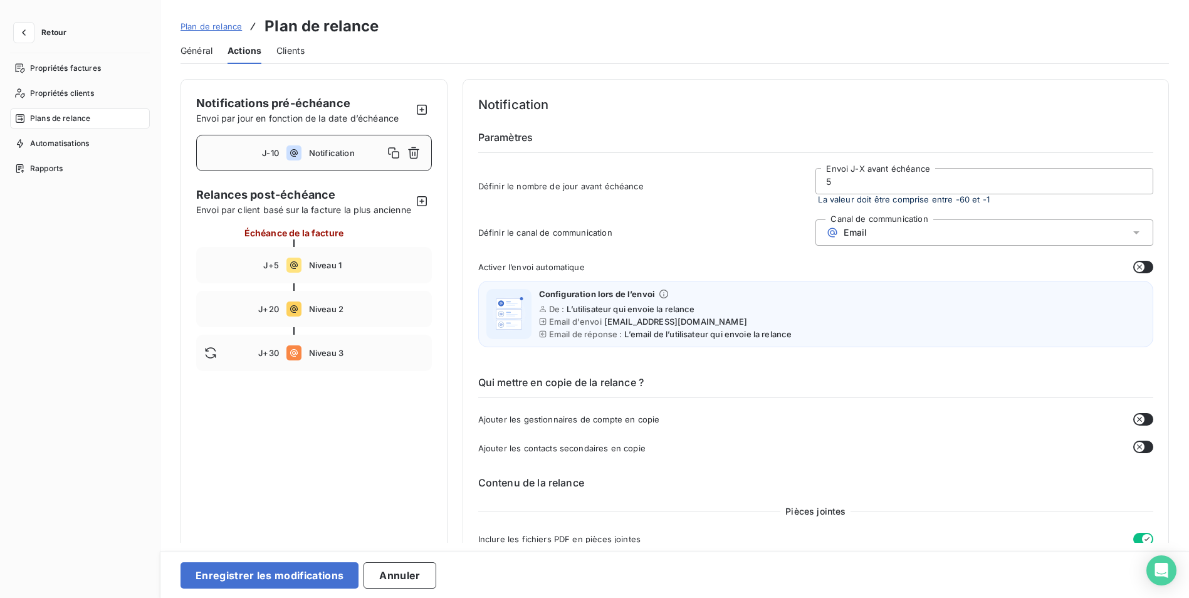
click at [823, 184] on input "5" at bounding box center [984, 181] width 337 height 25
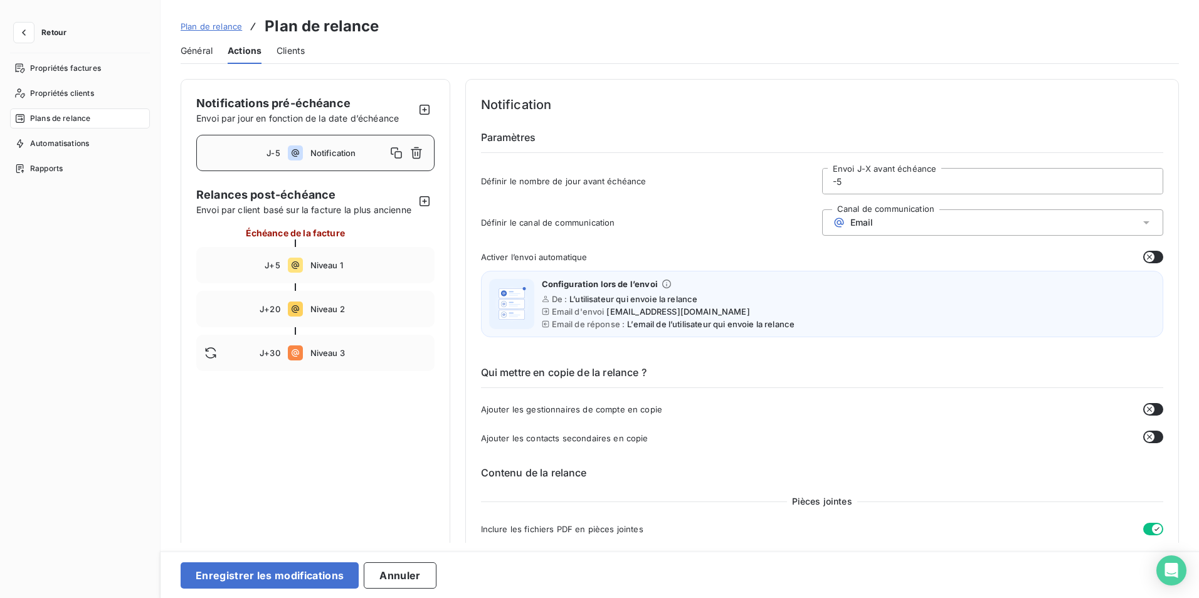
type input "-5"
click at [895, 398] on div "Qui mettre en copie de la relance ? Ajouter les gestionnaires de compte en copi…" at bounding box center [822, 395] width 683 height 100
